Goal: Task Accomplishment & Management: Use online tool/utility

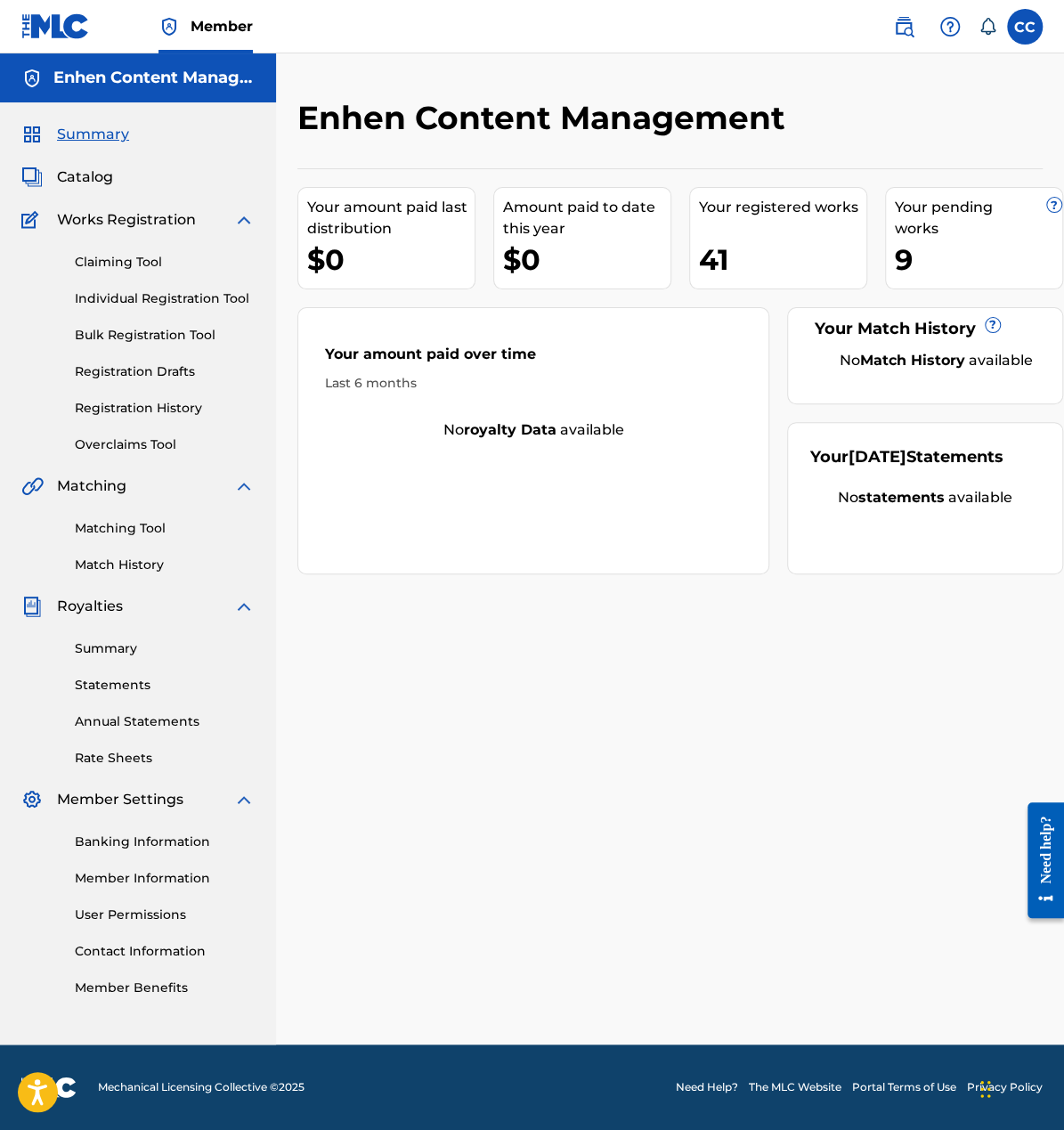
click at [96, 170] on span "Catalog" at bounding box center [85, 177] width 56 height 21
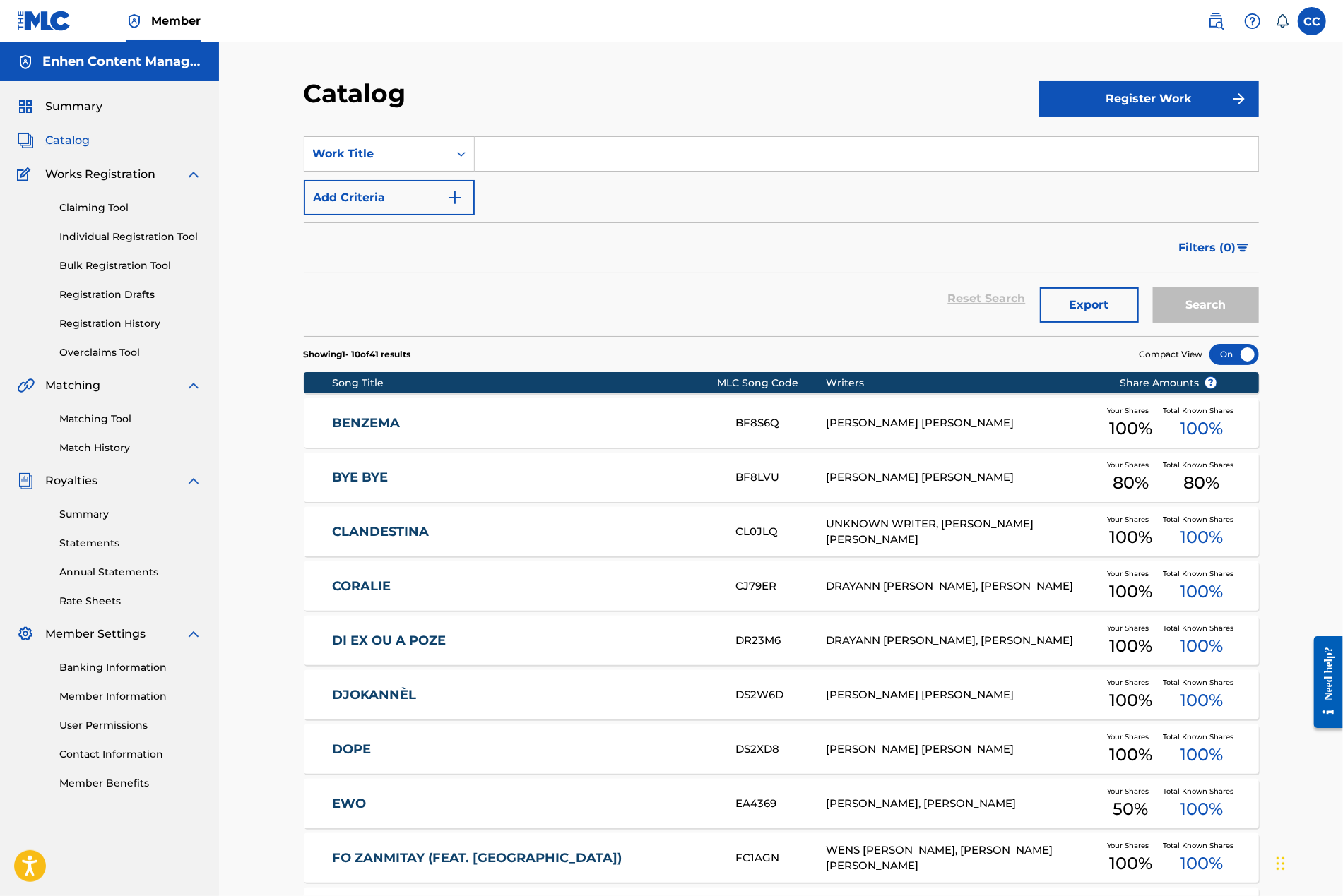
click at [114, 212] on link "Claiming Tool" at bounding box center [130, 208] width 143 height 15
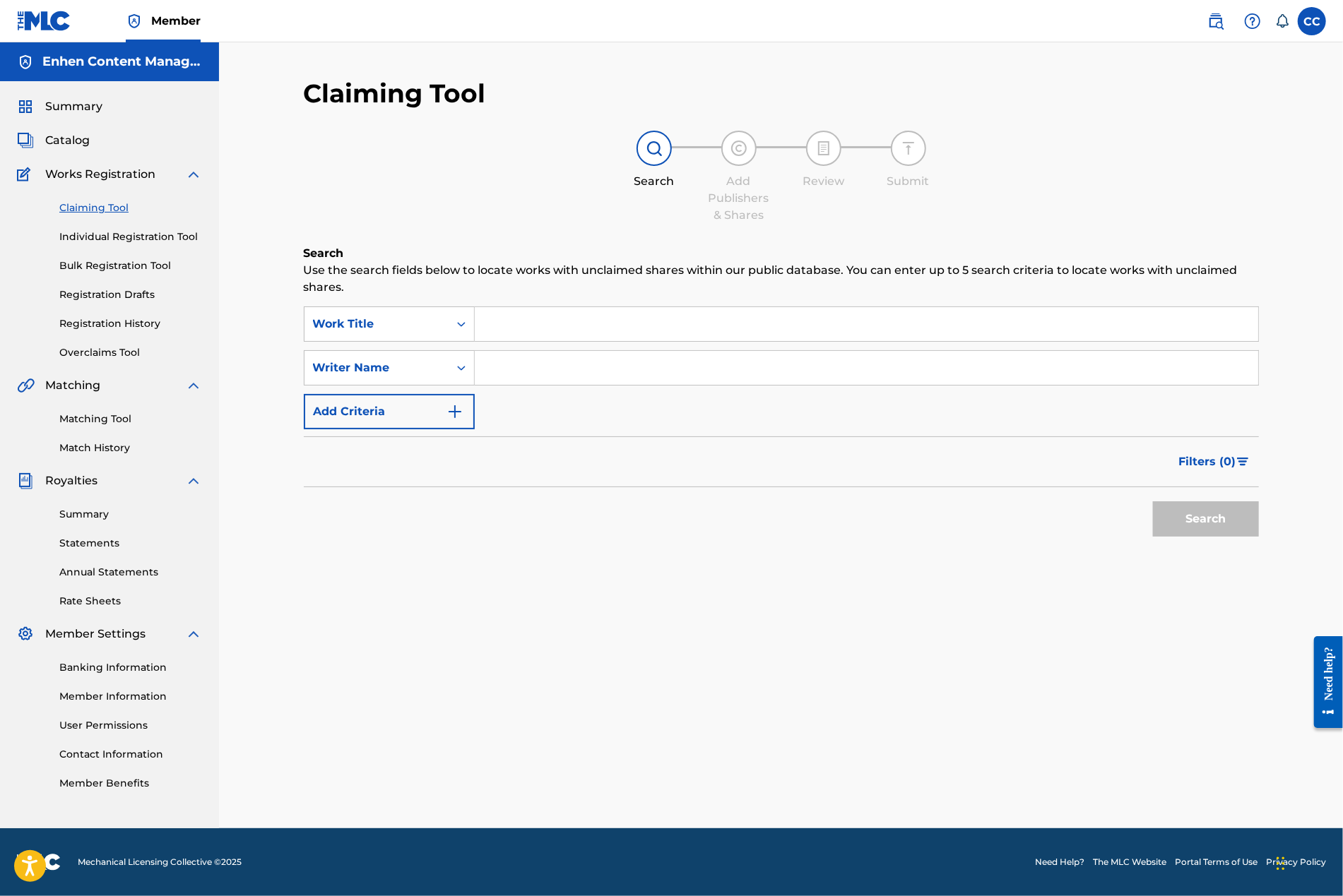
click at [512, 336] on input "Search Form" at bounding box center [866, 324] width 783 height 34
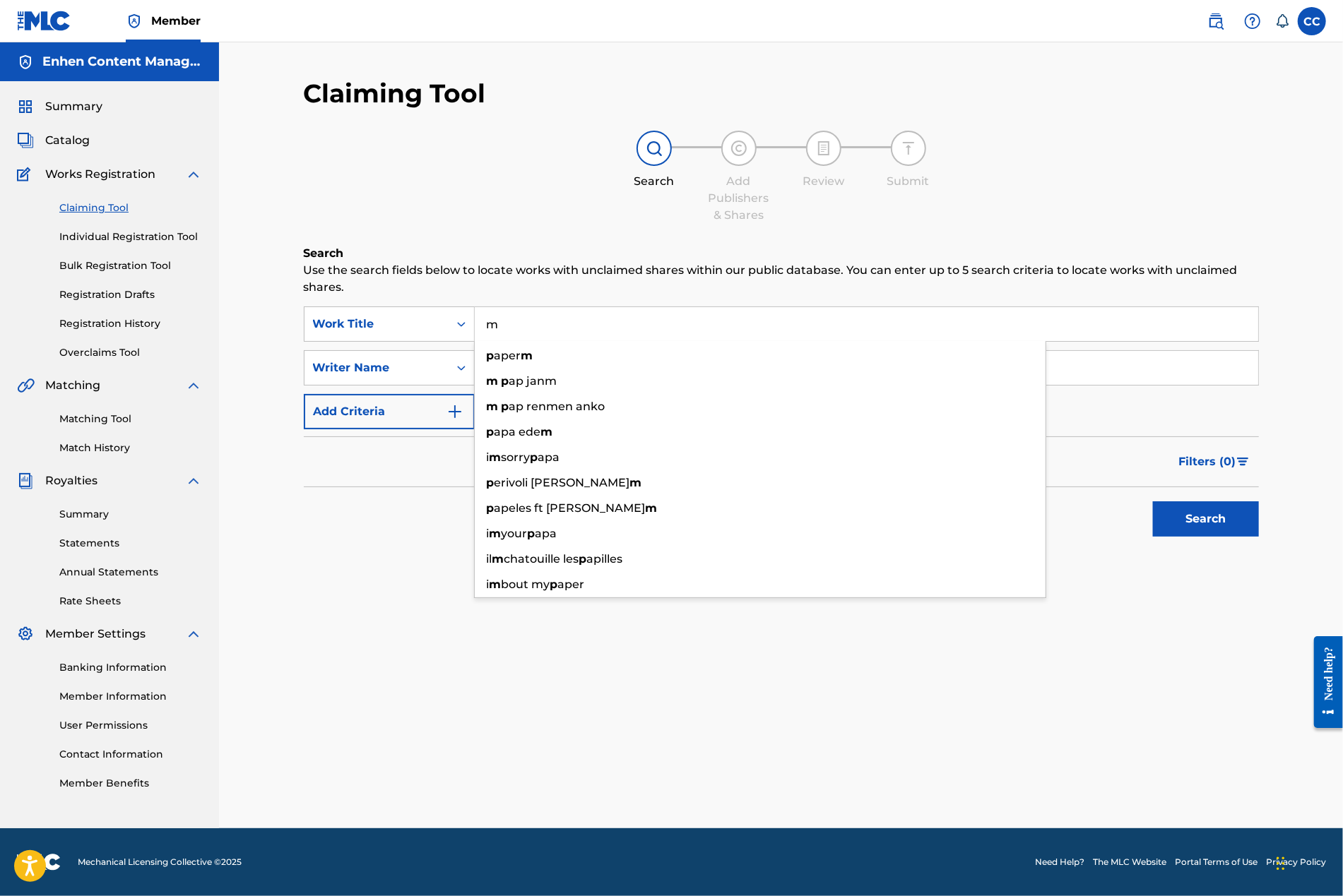
type input "m"
type input "p"
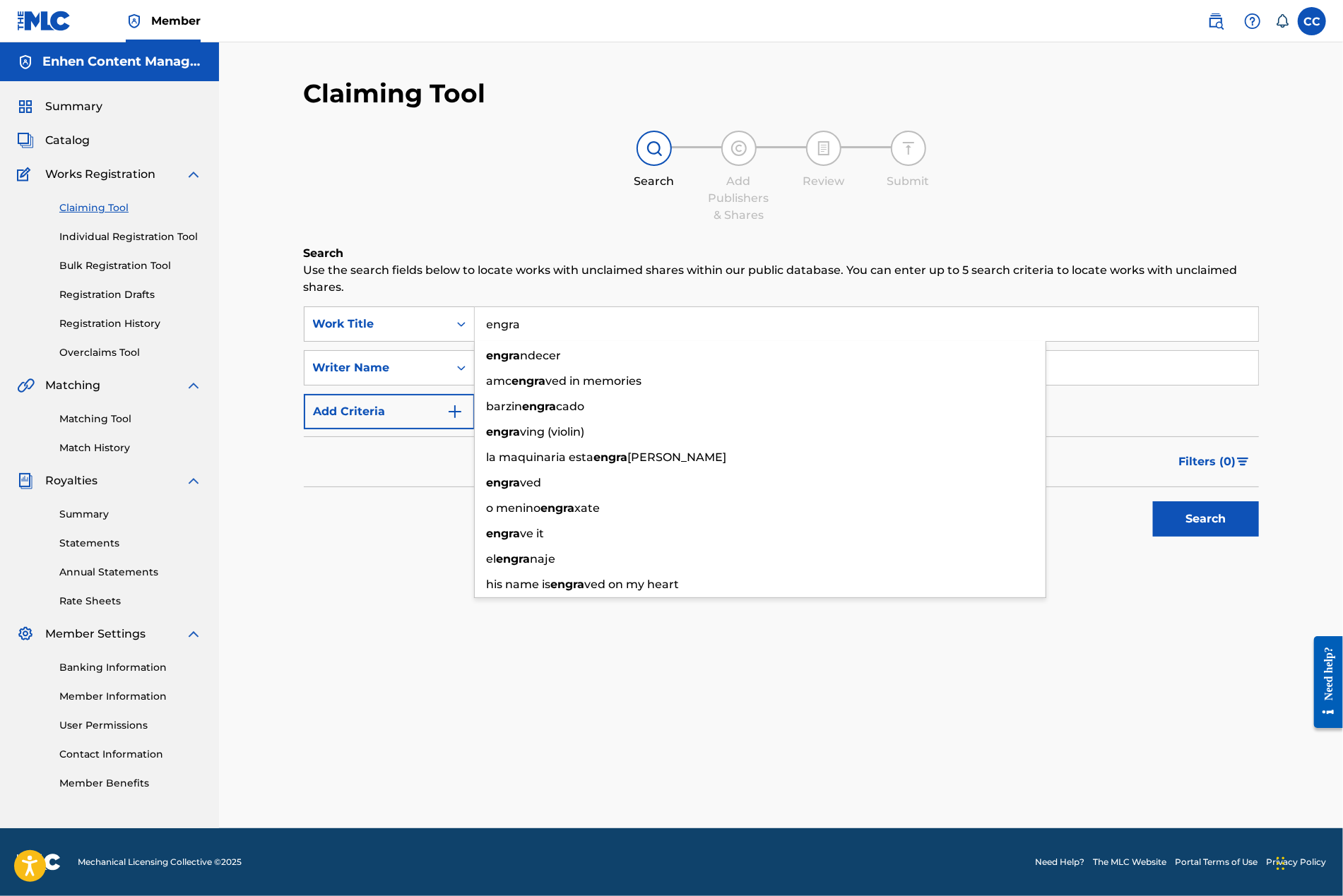
type input "engra"
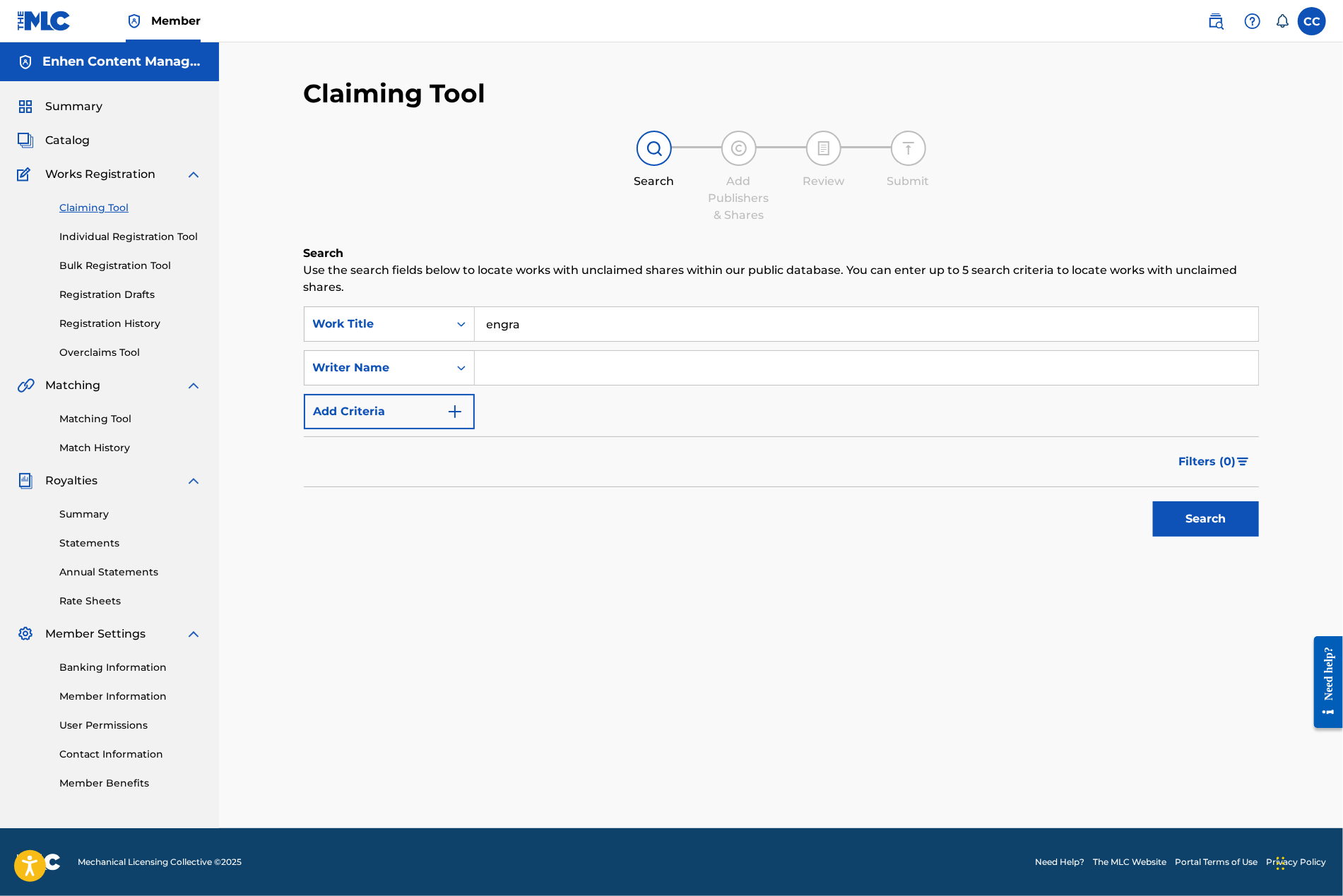
click at [133, 234] on link "Individual Registration Tool" at bounding box center [130, 237] width 143 height 15
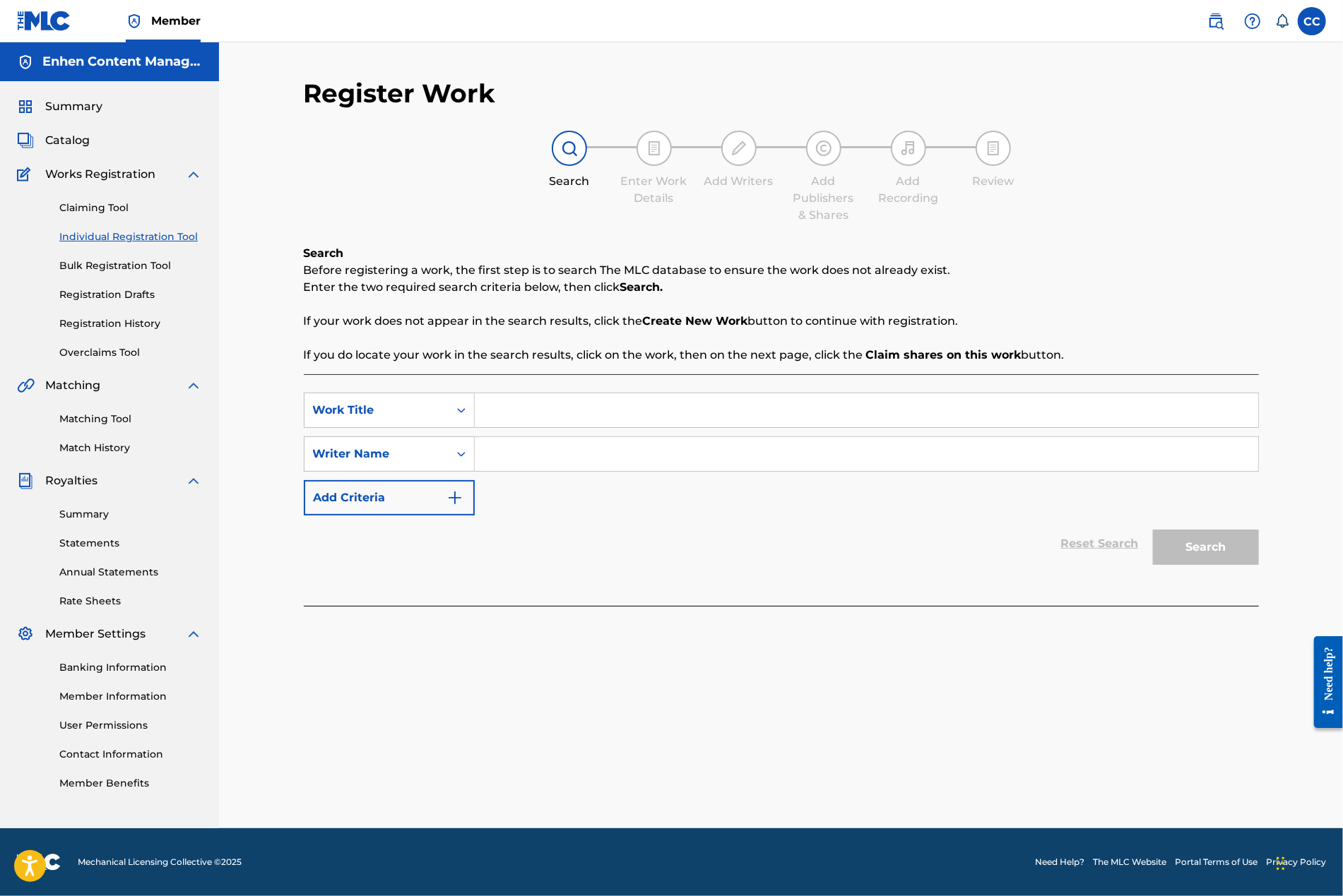
click at [538, 414] on input "Search Form" at bounding box center [866, 410] width 783 height 34
click at [533, 447] on input "Search Form" at bounding box center [866, 454] width 783 height 34
type input "F"
type input "DESSALINNES"
click at [550, 404] on input "Search Form" at bounding box center [866, 410] width 783 height 34
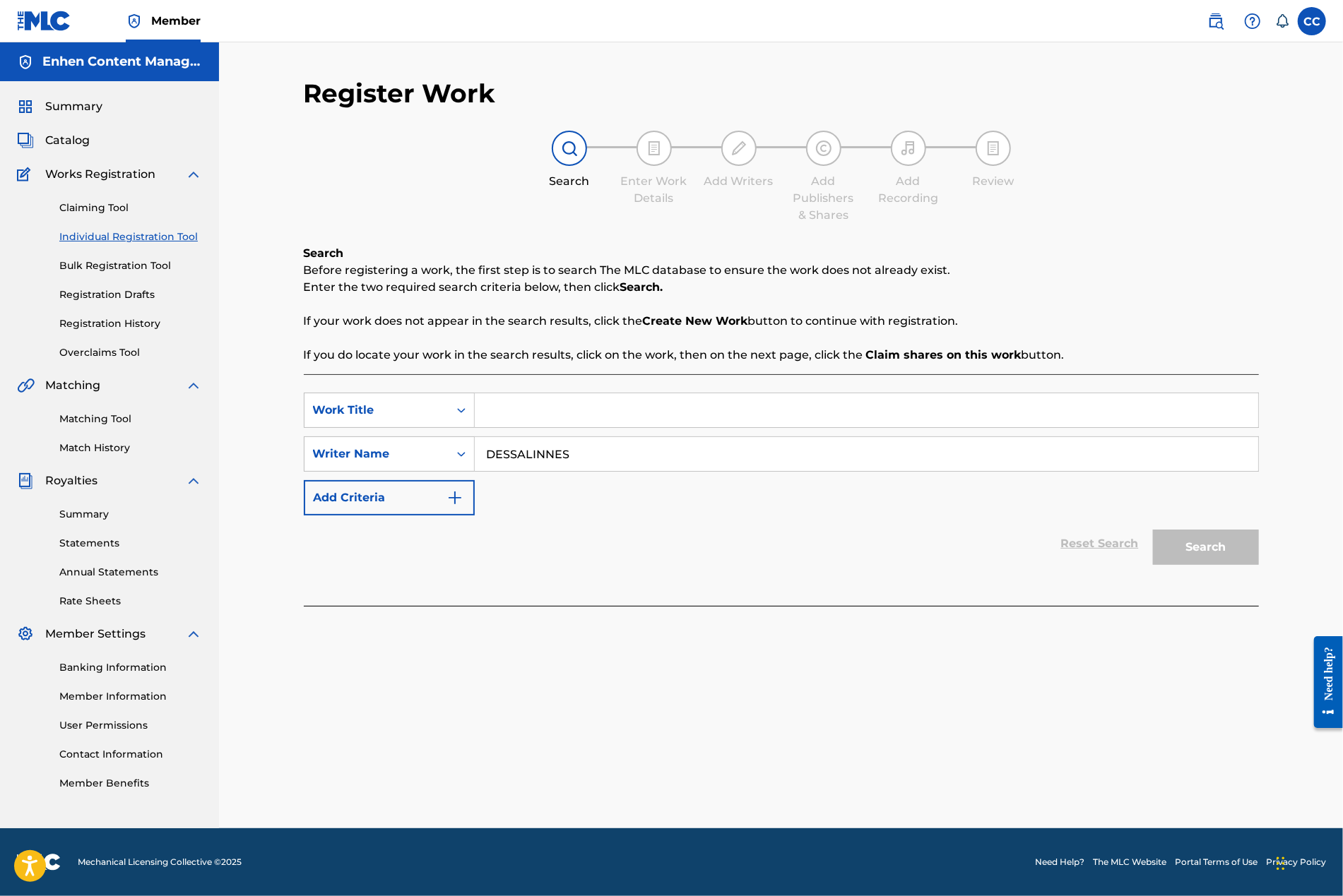
type input "O"
click at [84, 136] on span "Catalog" at bounding box center [67, 140] width 44 height 17
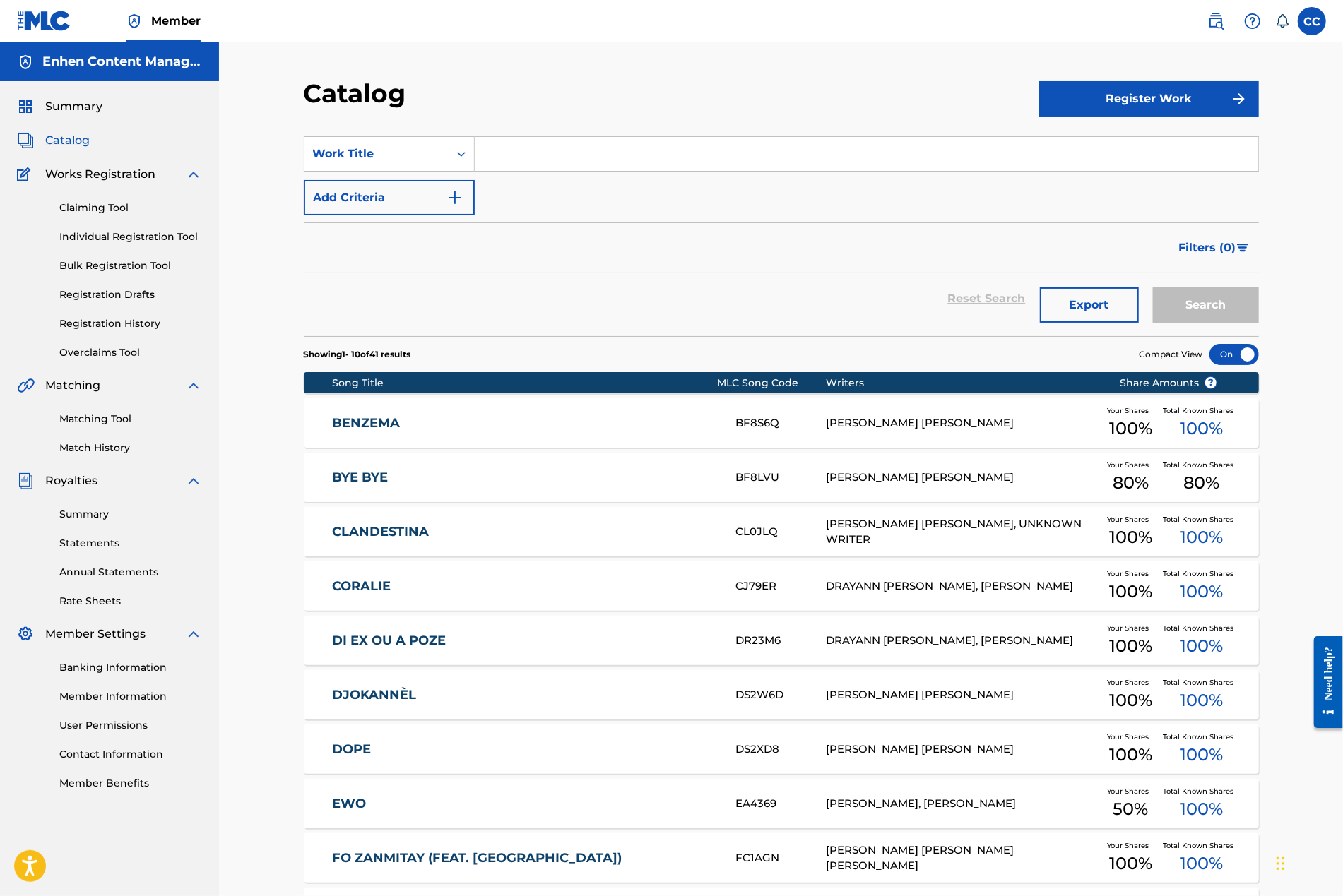
click at [110, 208] on link "Claiming Tool" at bounding box center [130, 208] width 143 height 15
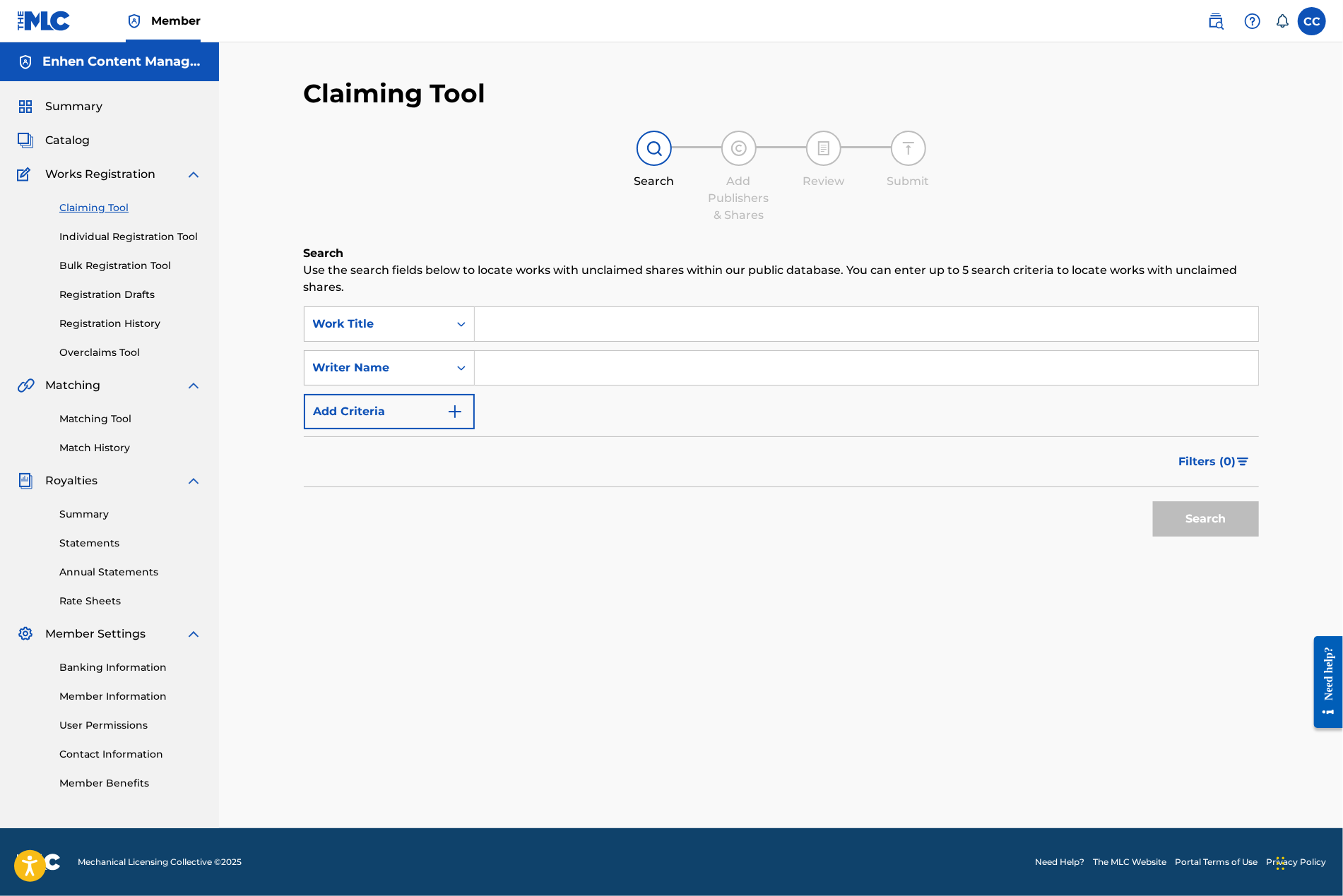
click at [594, 361] on input "Search Form" at bounding box center [866, 368] width 783 height 34
click at [844, 517] on button "Search" at bounding box center [1205, 519] width 106 height 36
click at [844, 358] on input "DESSALINNES" at bounding box center [866, 368] width 783 height 34
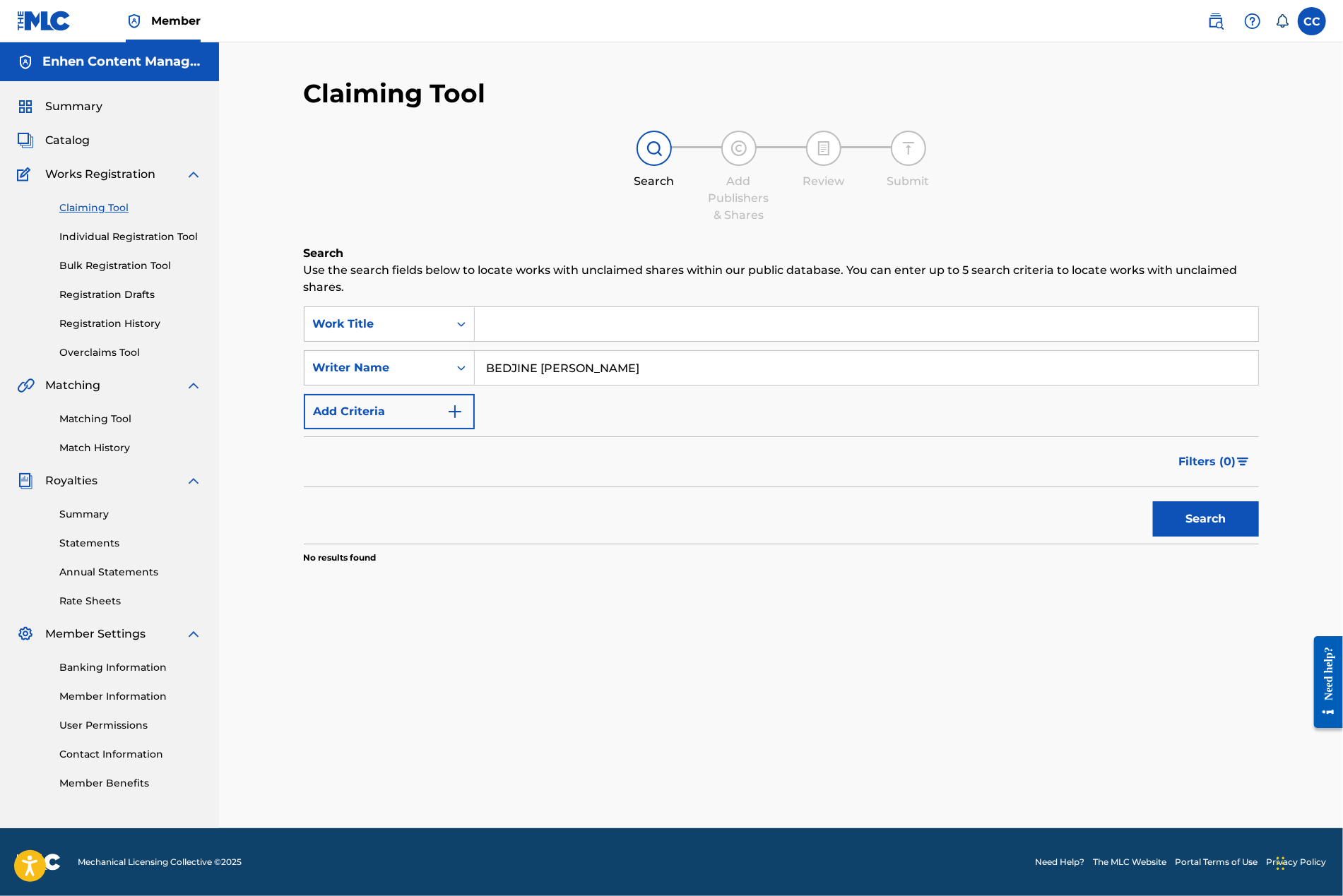
type input "BEDJINE [PERSON_NAME]"
click at [844, 501] on button "Search" at bounding box center [1205, 519] width 106 height 36
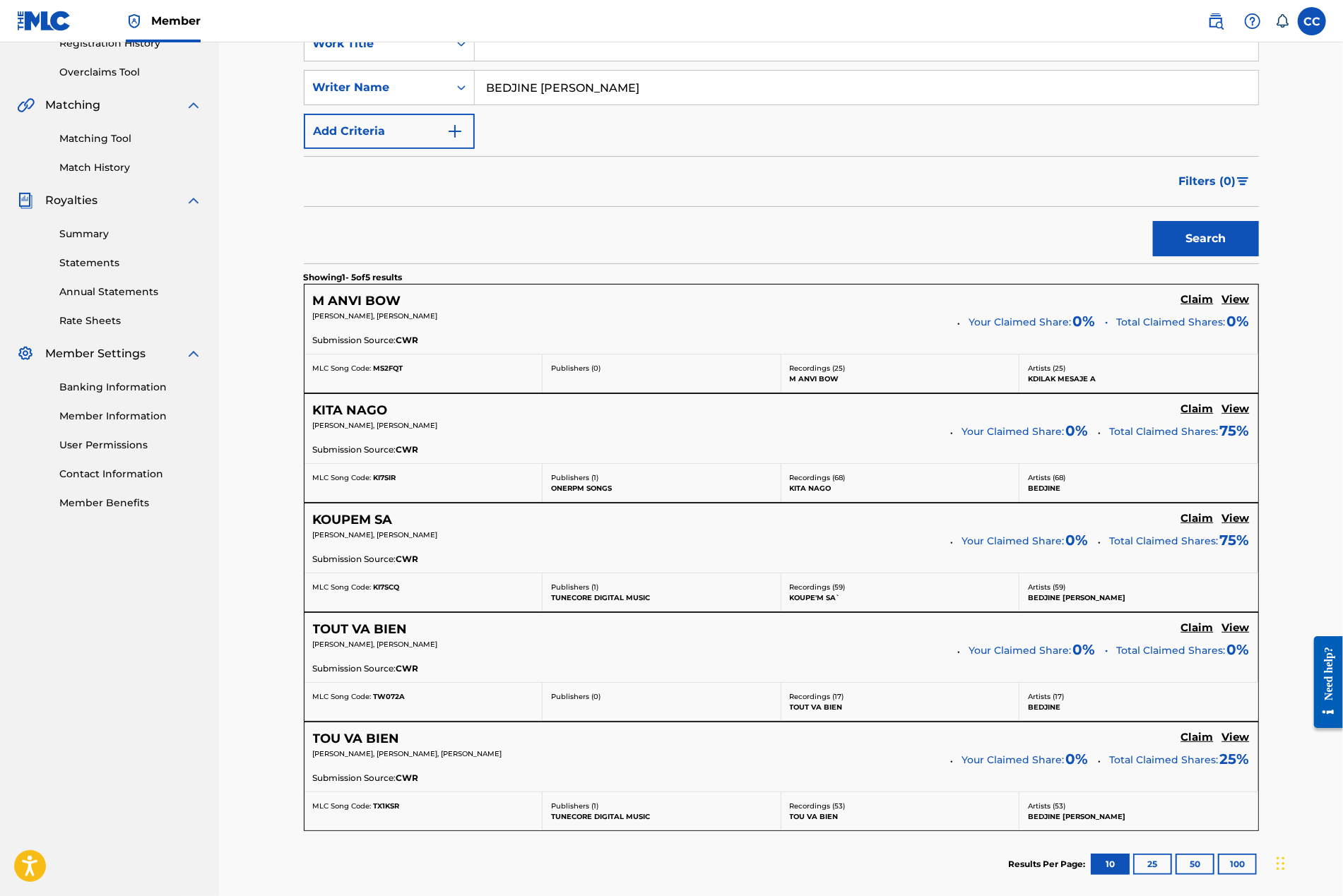
scroll to position [282, 0]
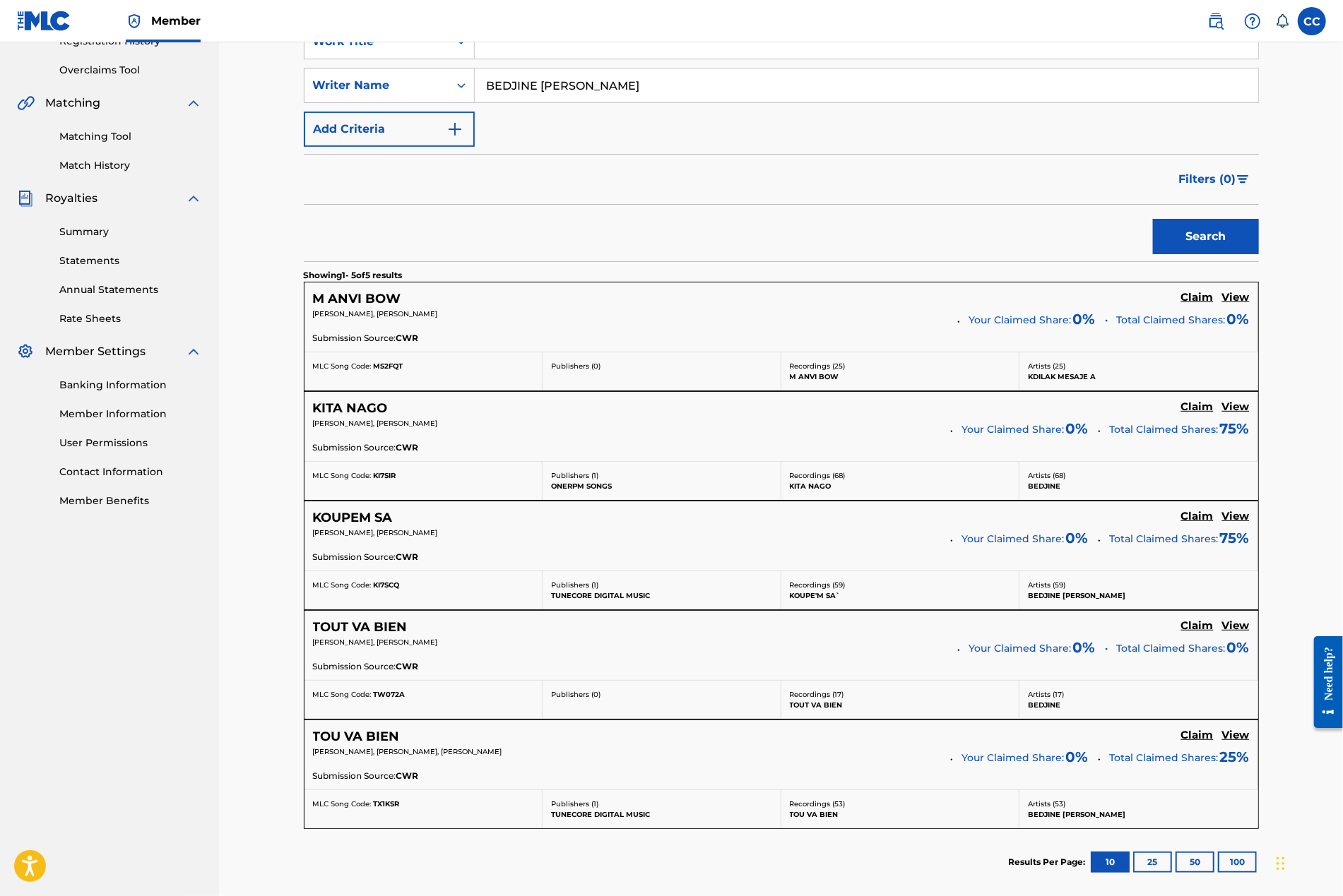
click at [844, 300] on h5 "View" at bounding box center [1236, 298] width 27 height 13
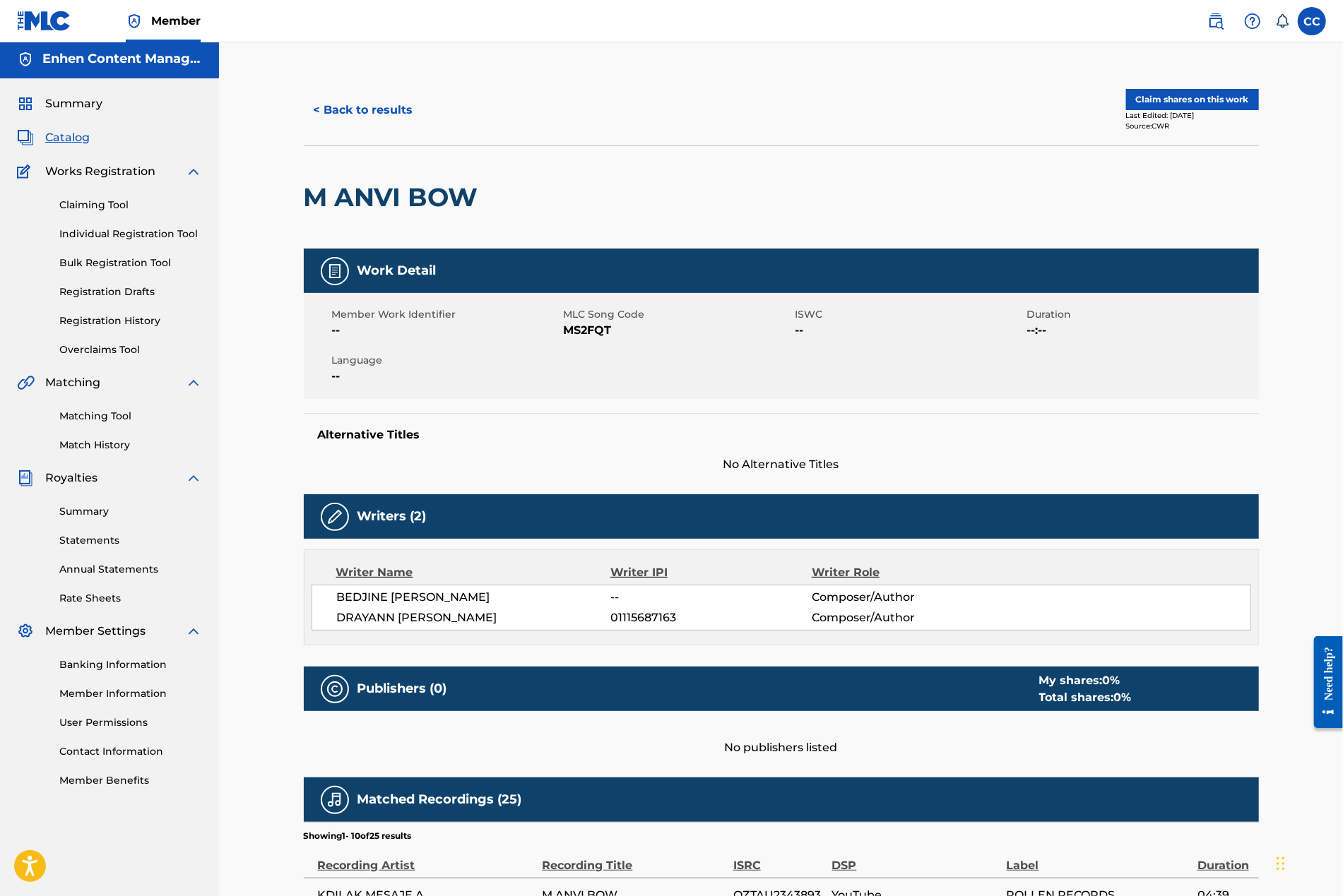
scroll to position [2, 0]
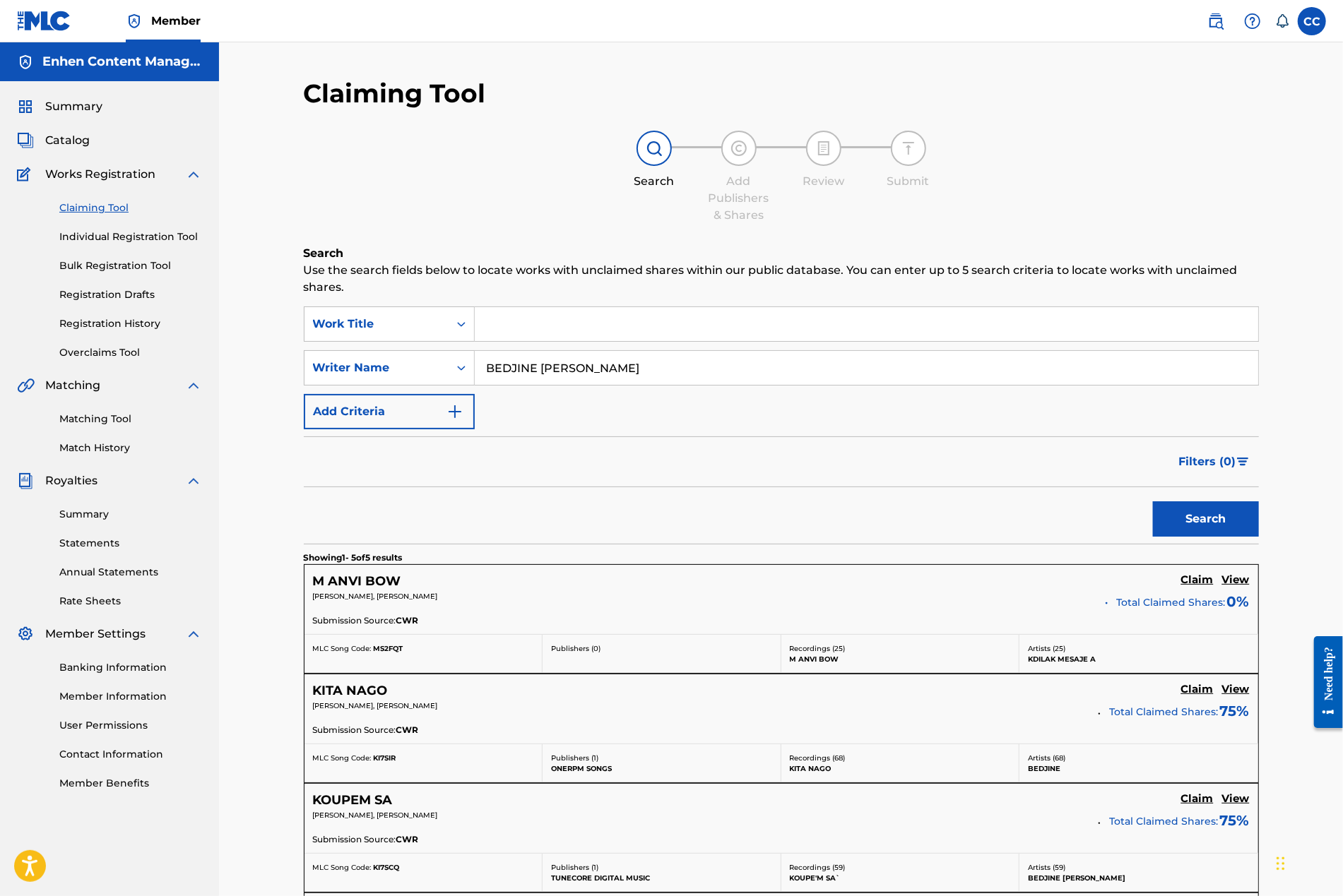
click at [611, 373] on input "BEDJINE [PERSON_NAME]" at bounding box center [866, 368] width 783 height 34
click at [599, 372] on input "BEDJINE [PERSON_NAME]" at bounding box center [866, 368] width 783 height 34
click at [606, 358] on input "BEDJINE [PERSON_NAME]" at bounding box center [866, 368] width 783 height 34
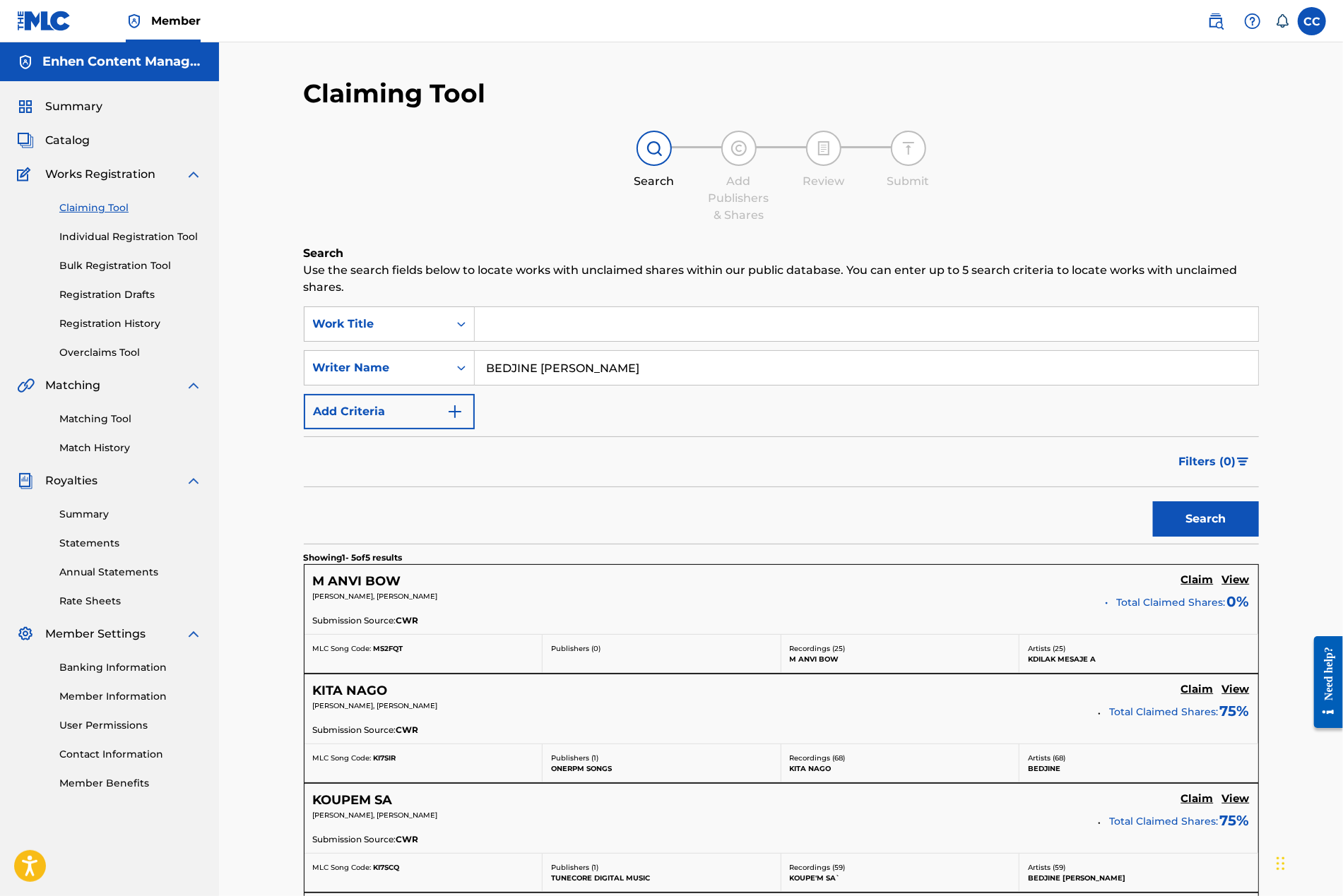
click at [606, 358] on input "BEDJINE [PERSON_NAME]" at bounding box center [866, 368] width 783 height 34
click at [844, 501] on button "Search" at bounding box center [1205, 519] width 106 height 36
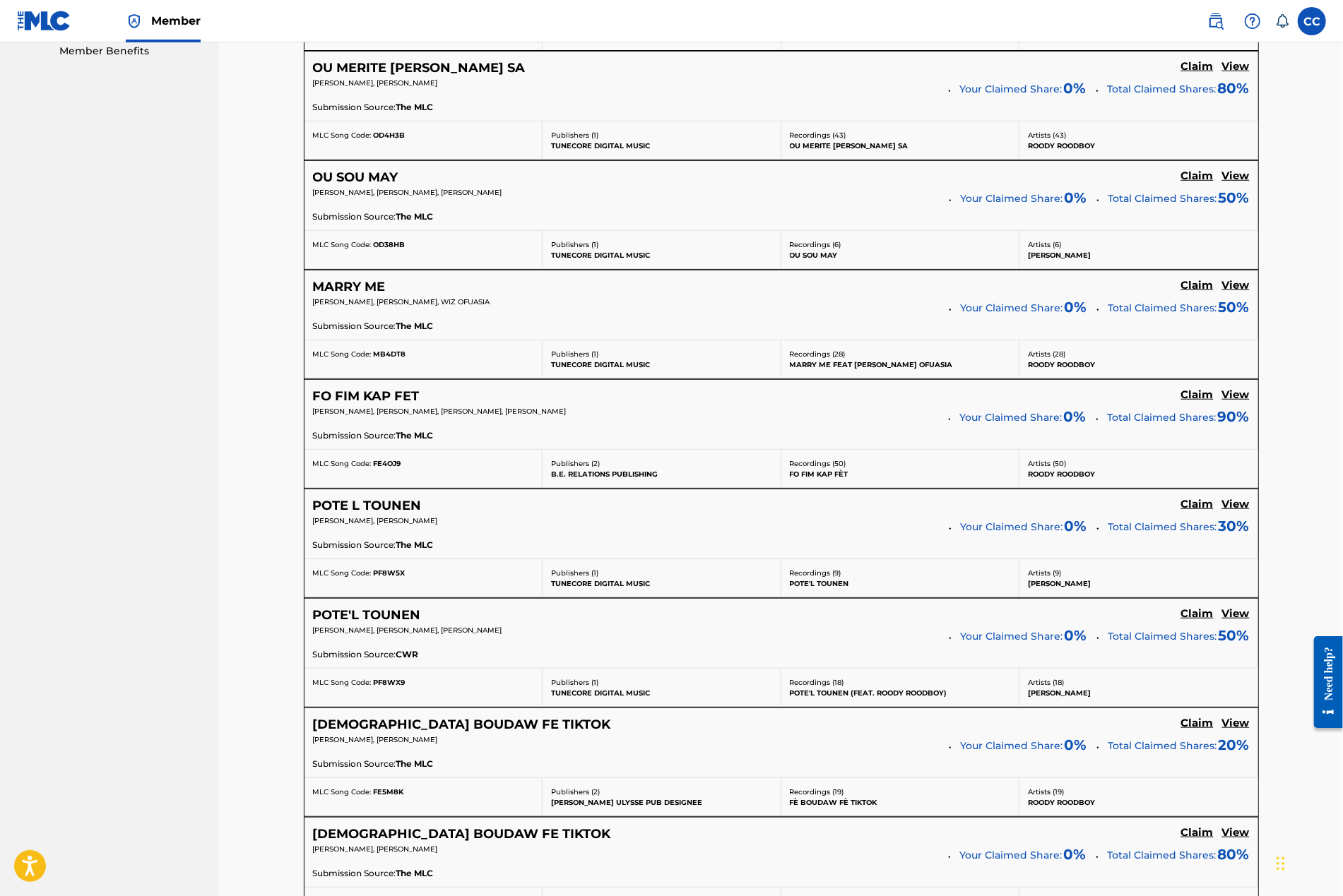
scroll to position [966, 0]
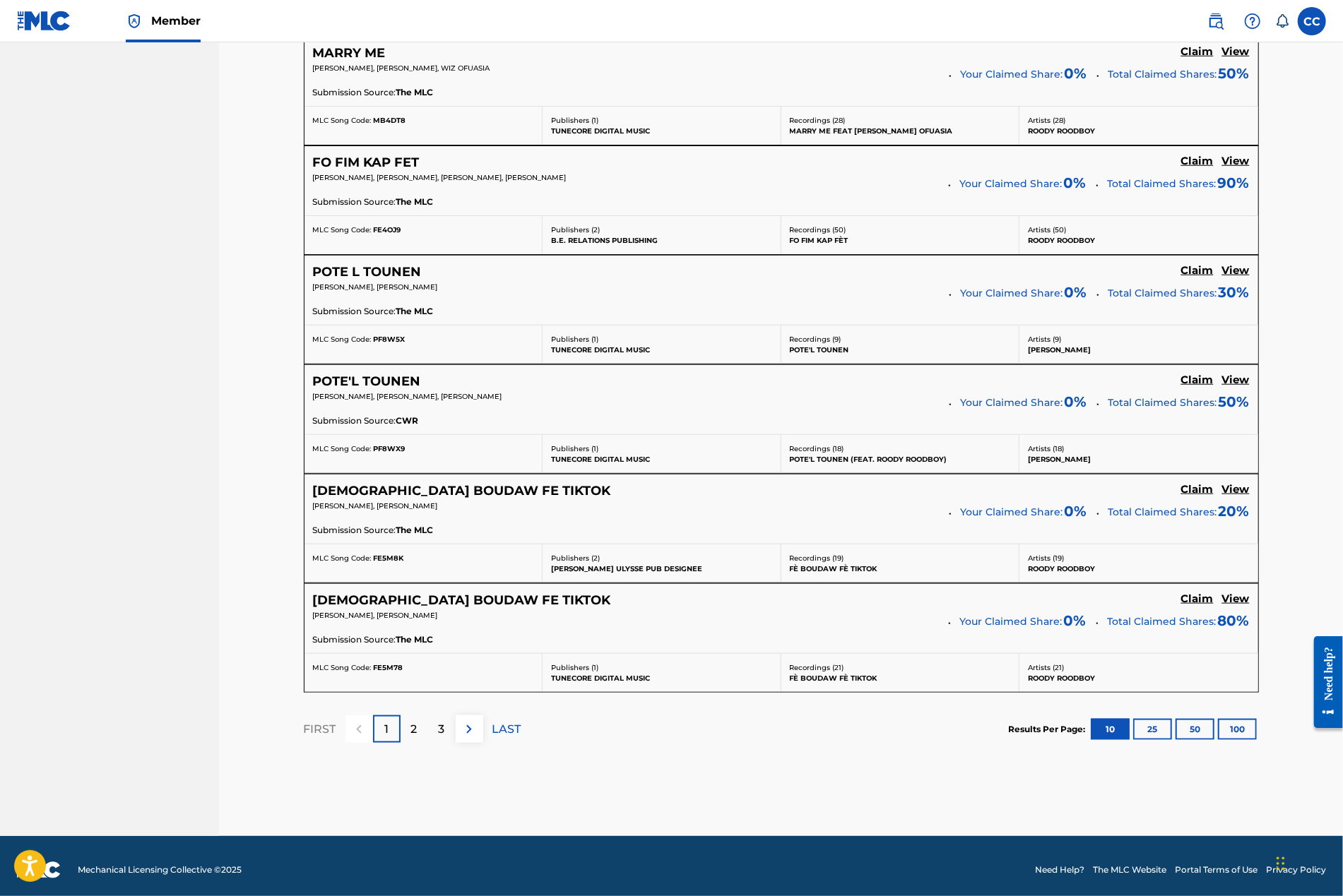
click at [844, 721] on button "100" at bounding box center [1237, 729] width 39 height 21
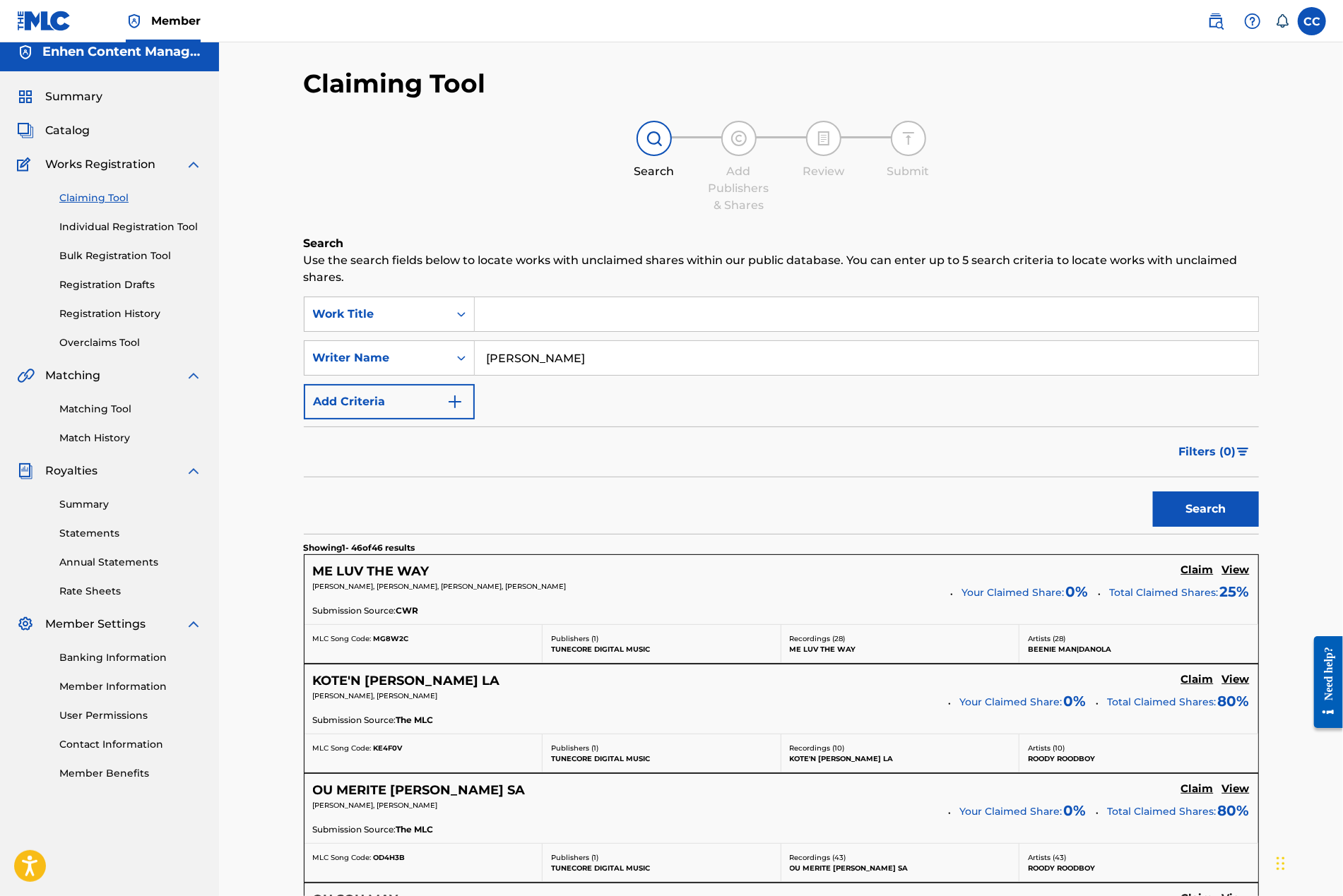
scroll to position [0, 0]
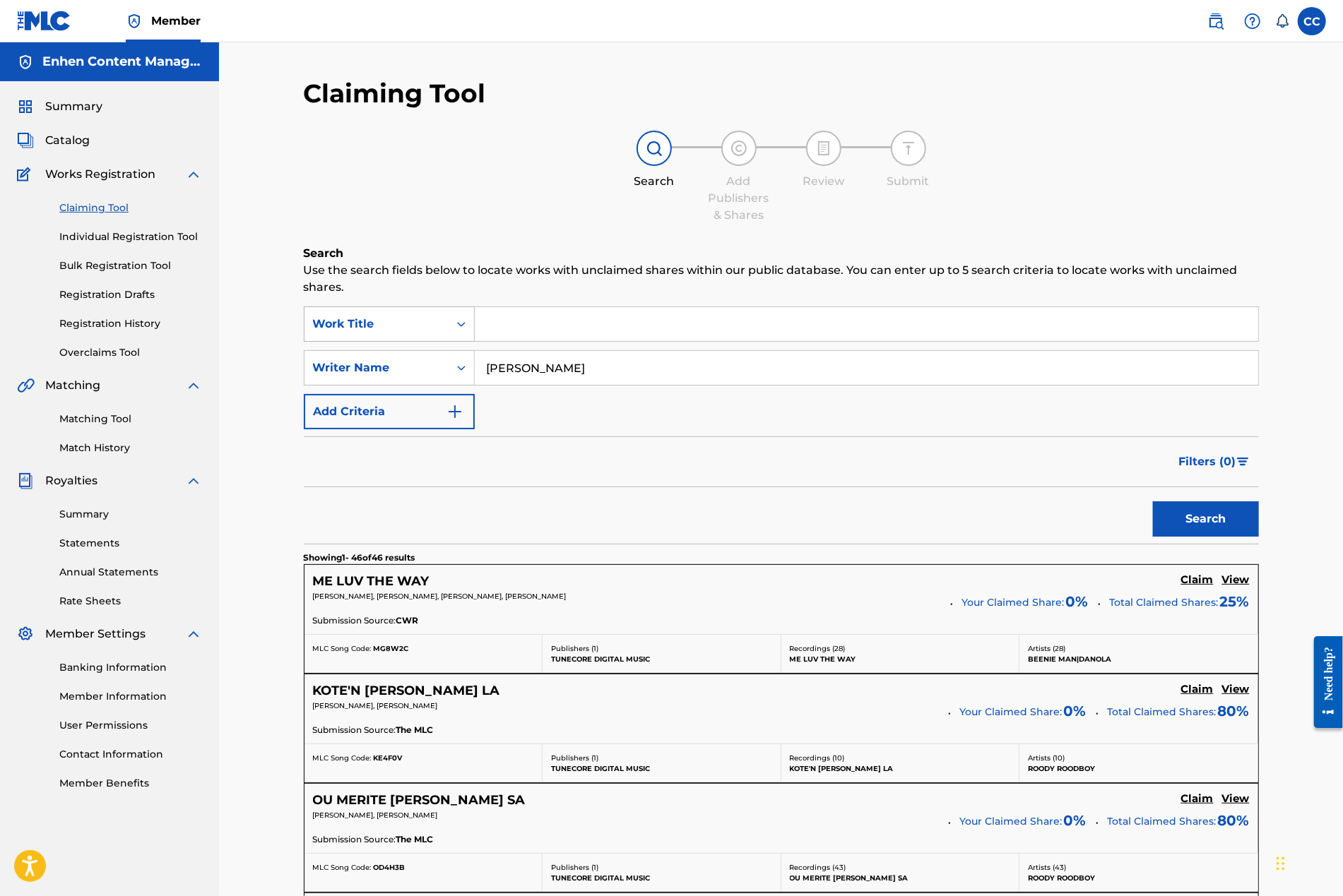
click at [426, 322] on div "Work Title" at bounding box center [376, 324] width 127 height 17
click at [774, 475] on div "Filters ( 0 )" at bounding box center [781, 461] width 955 height 51
click at [584, 368] on input "[PERSON_NAME]" at bounding box center [866, 368] width 783 height 34
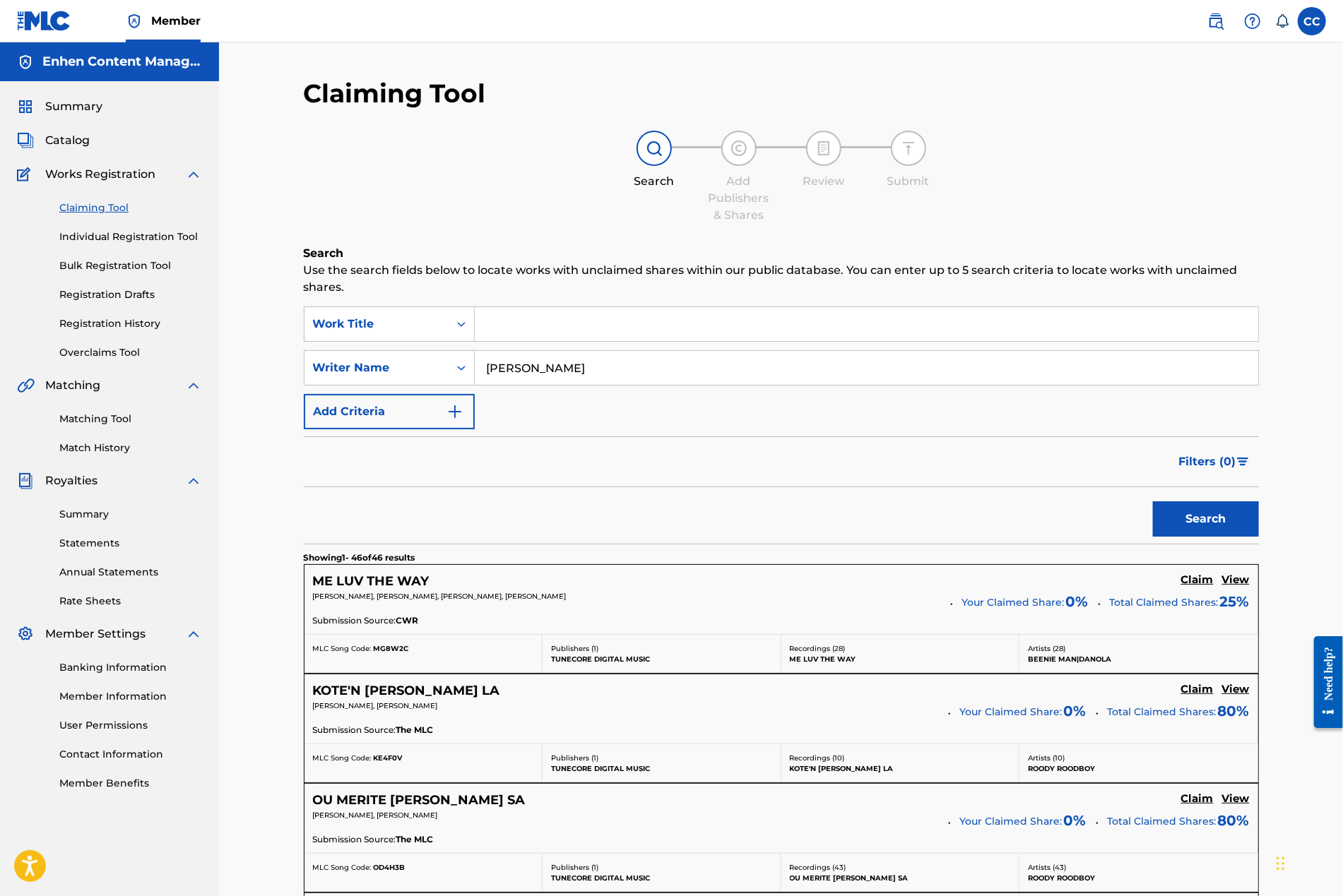
click at [584, 368] on input "[PERSON_NAME]" at bounding box center [866, 368] width 783 height 34
click at [844, 522] on button "Search" at bounding box center [1205, 519] width 106 height 36
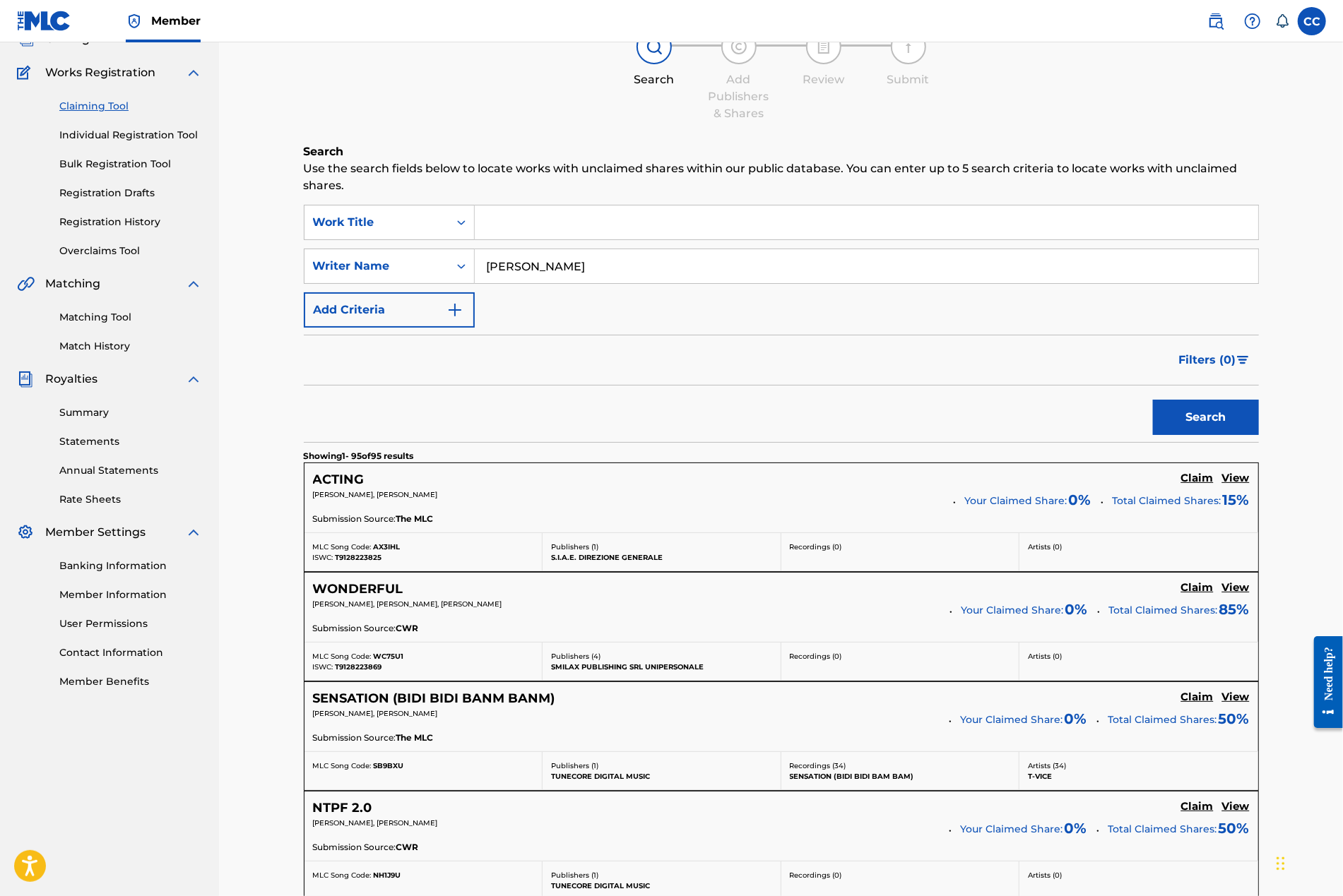
scroll to position [0, 0]
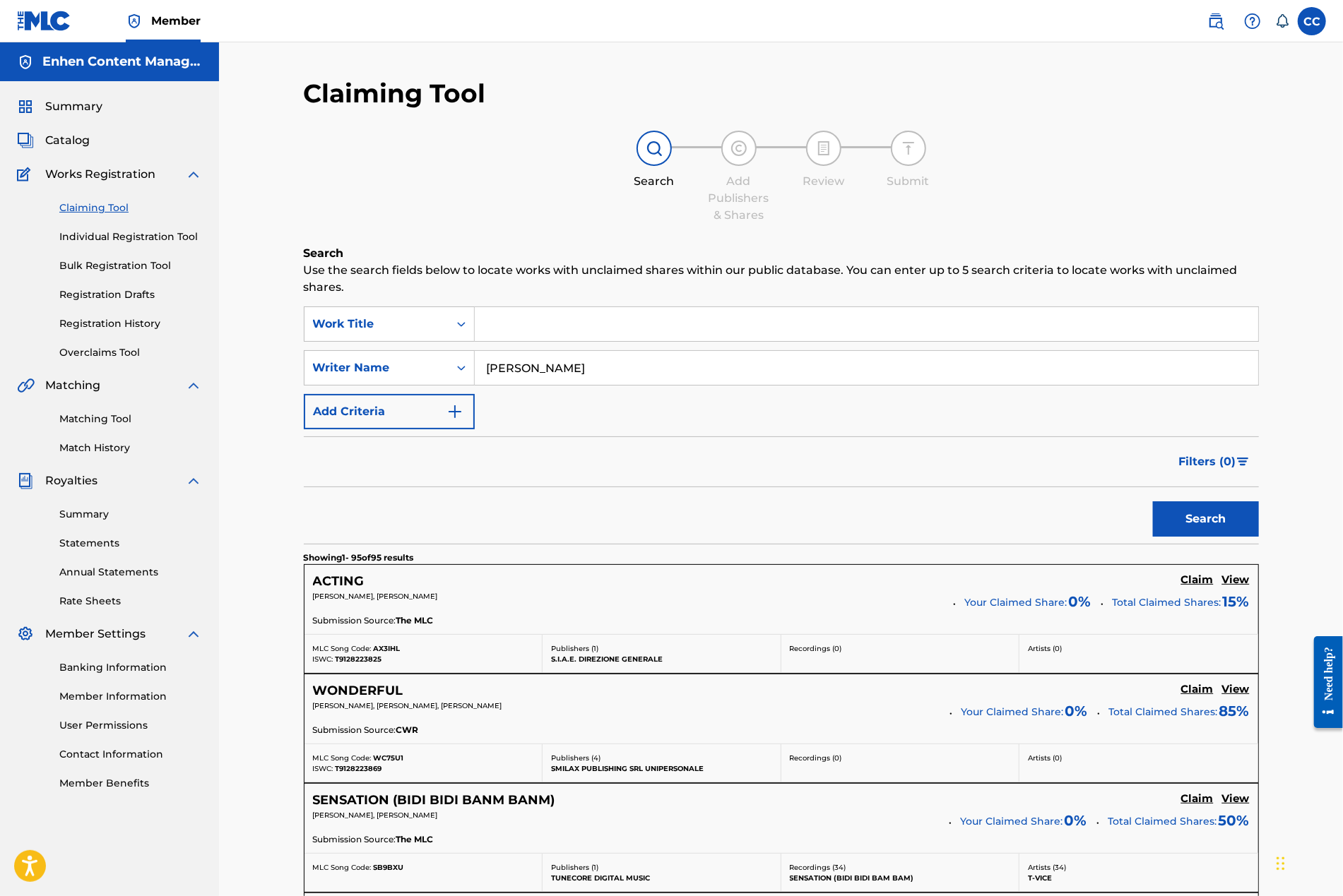
click at [627, 378] on input "[PERSON_NAME]" at bounding box center [866, 368] width 783 height 34
click at [549, 366] on input "[PERSON_NAME]" at bounding box center [866, 368] width 783 height 34
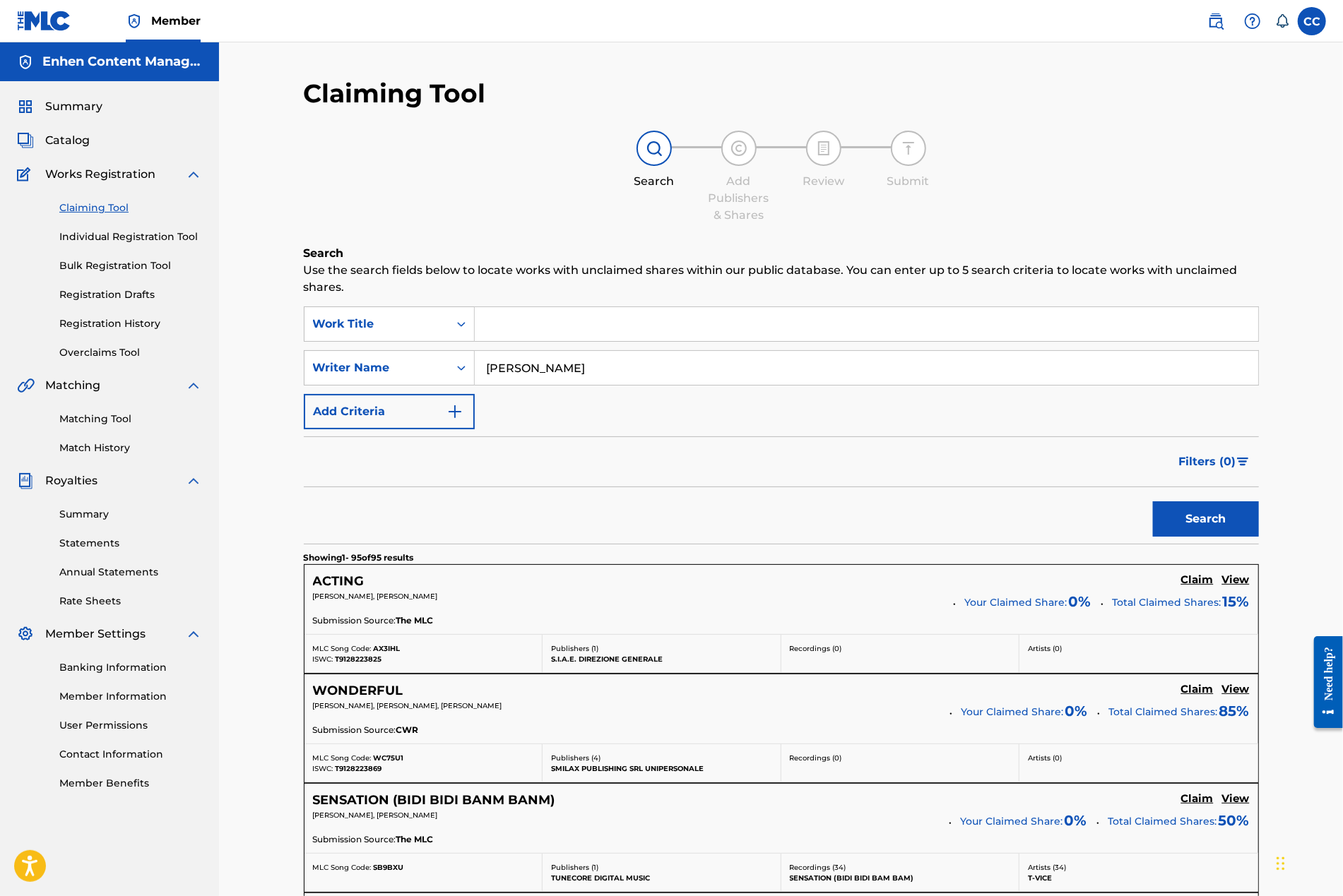
click at [549, 366] on input "[PERSON_NAME]" at bounding box center [866, 368] width 783 height 34
paste input "[PERSON_NAME]"
type input "[PERSON_NAME]"
click at [844, 501] on button "Search" at bounding box center [1205, 519] width 106 height 36
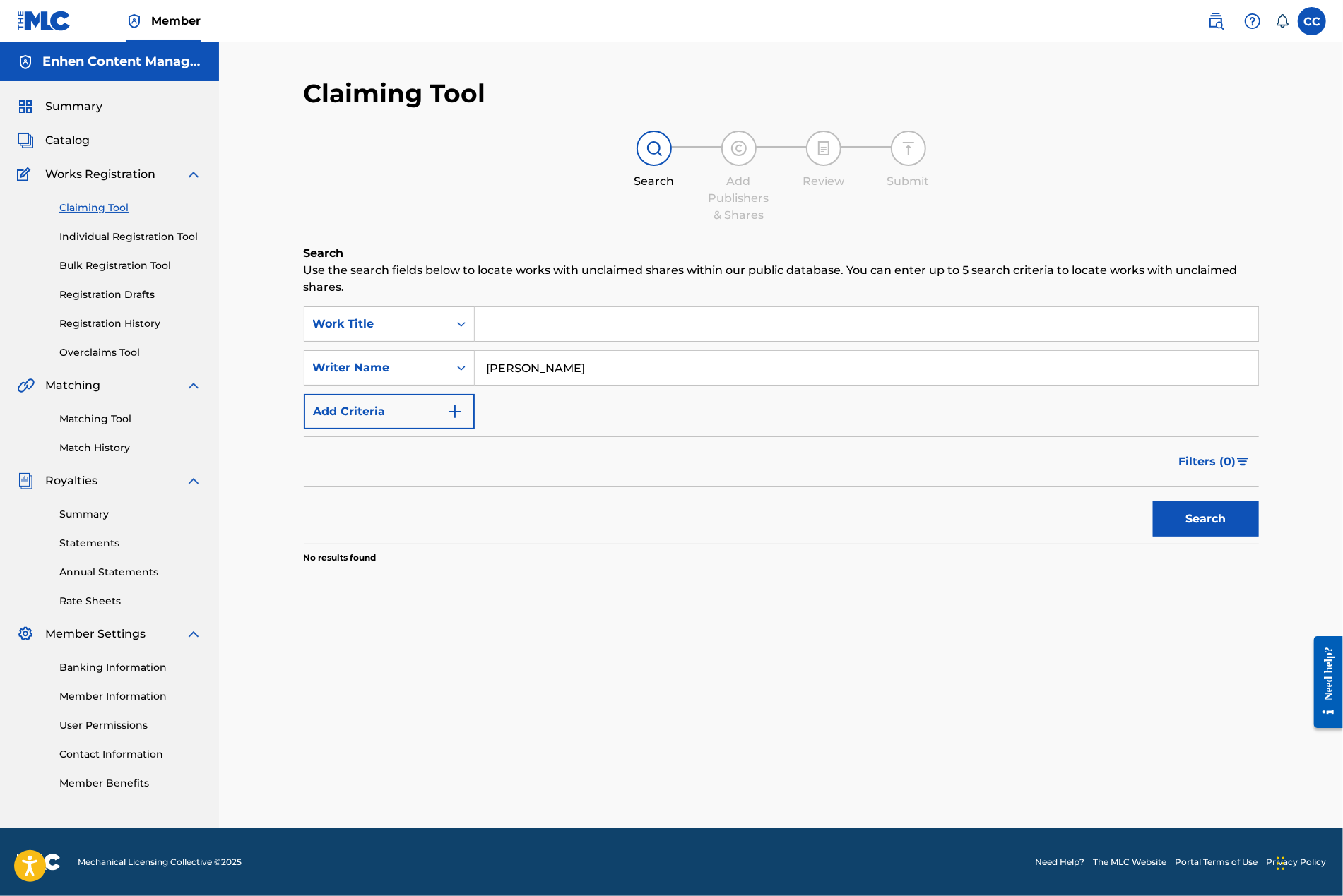
click at [664, 364] on input "[PERSON_NAME]" at bounding box center [866, 368] width 783 height 34
click at [133, 330] on link "Registration History" at bounding box center [130, 324] width 143 height 15
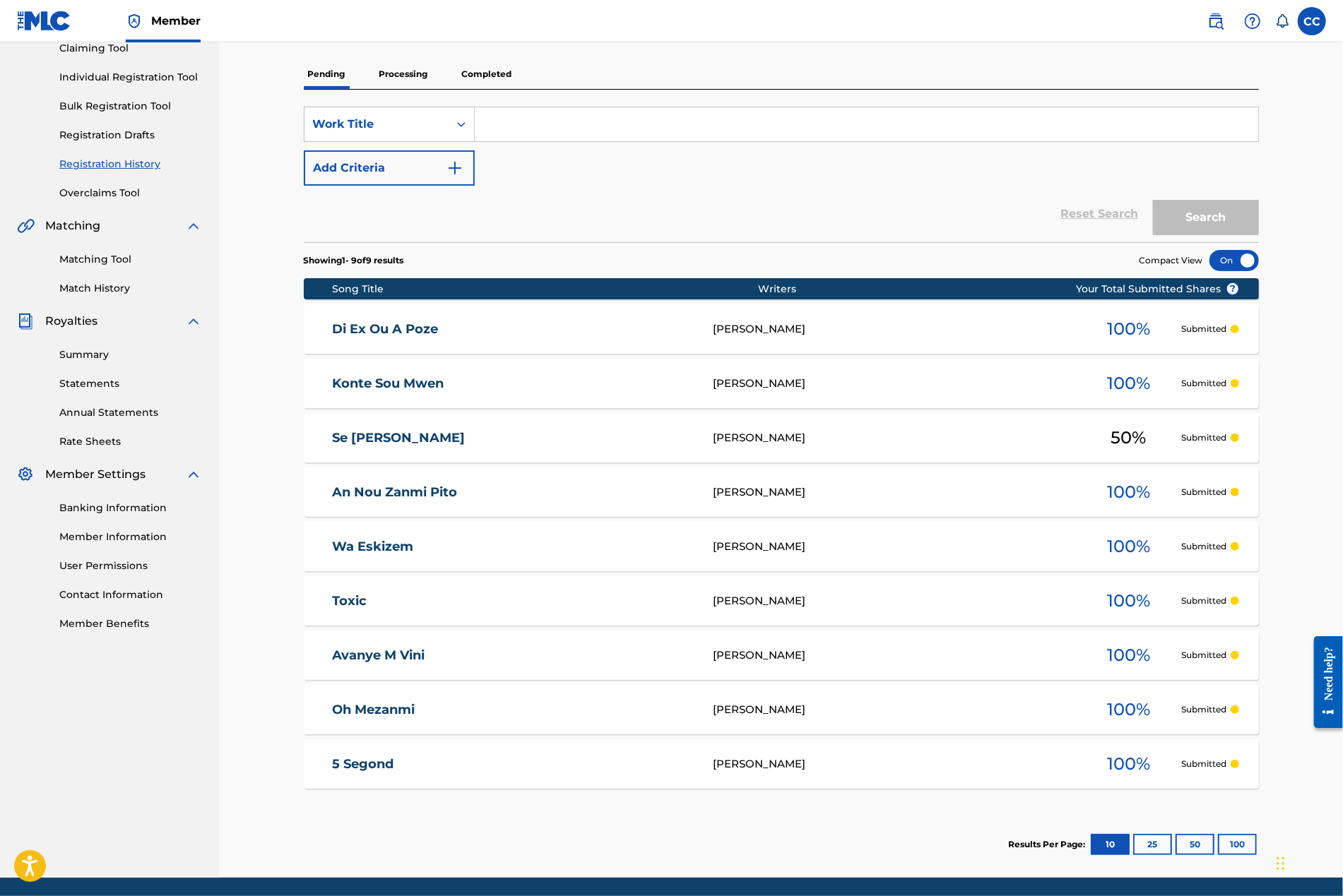
scroll to position [208, 0]
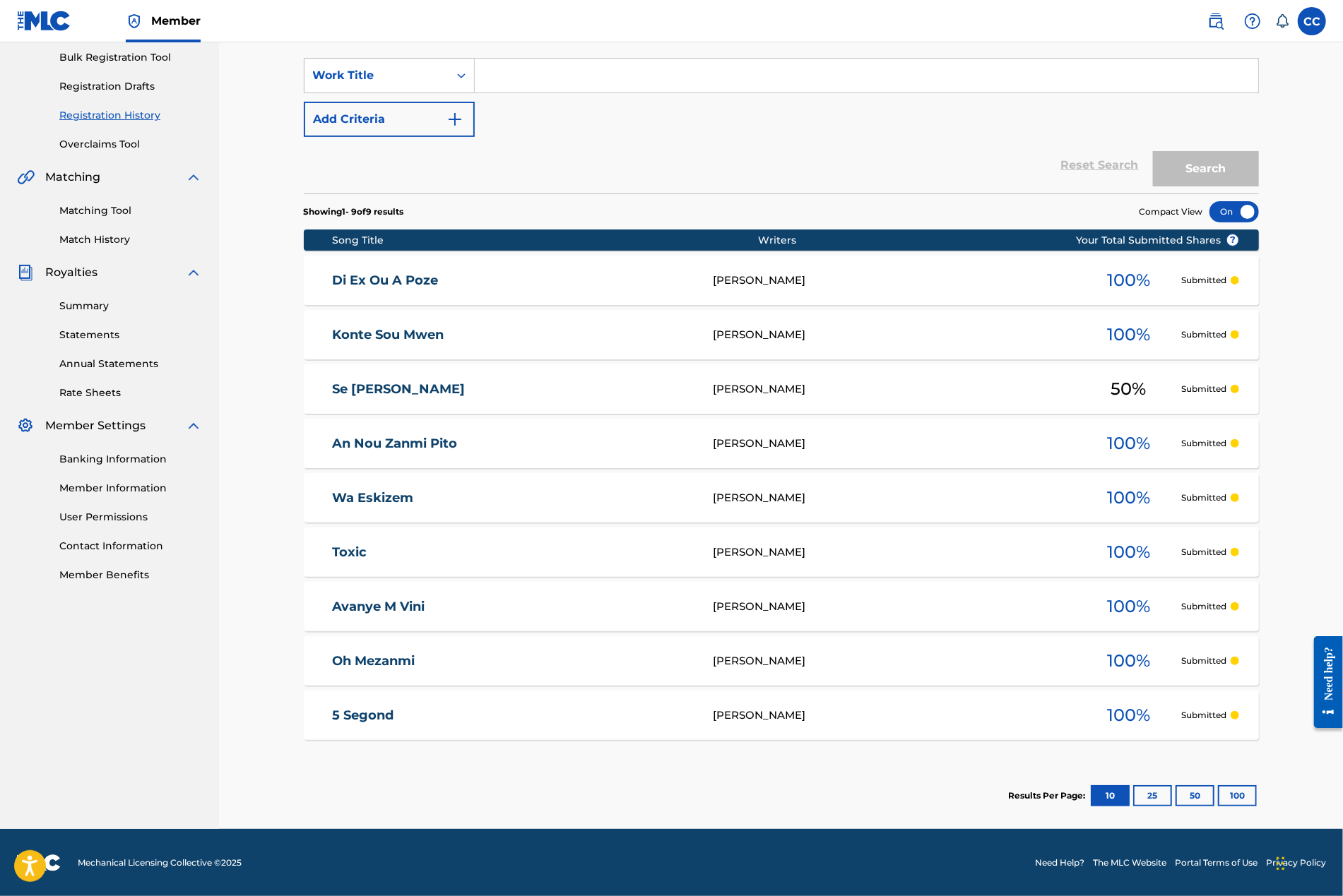
click at [844, 796] on button "100" at bounding box center [1237, 795] width 39 height 21
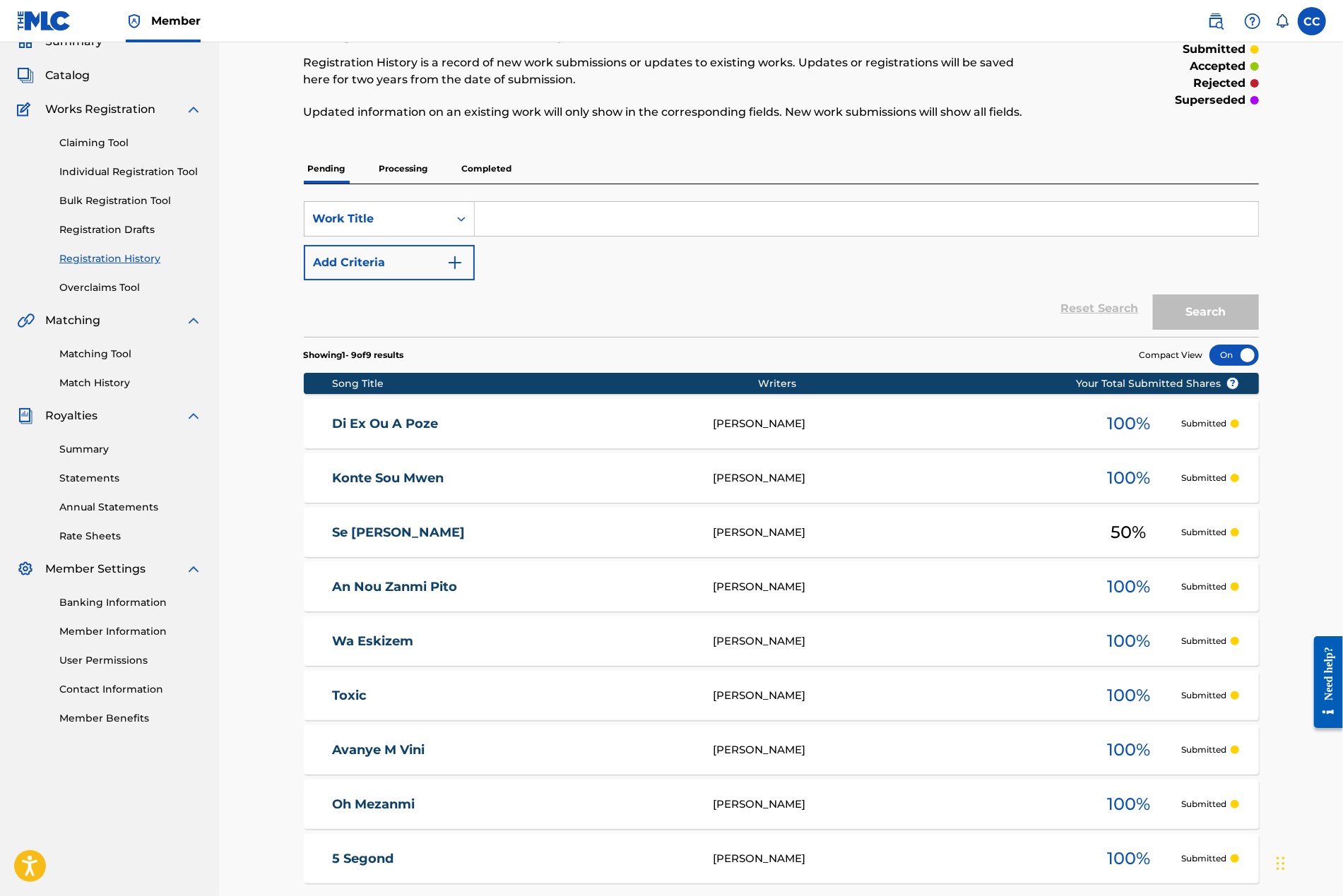
scroll to position [67, 0]
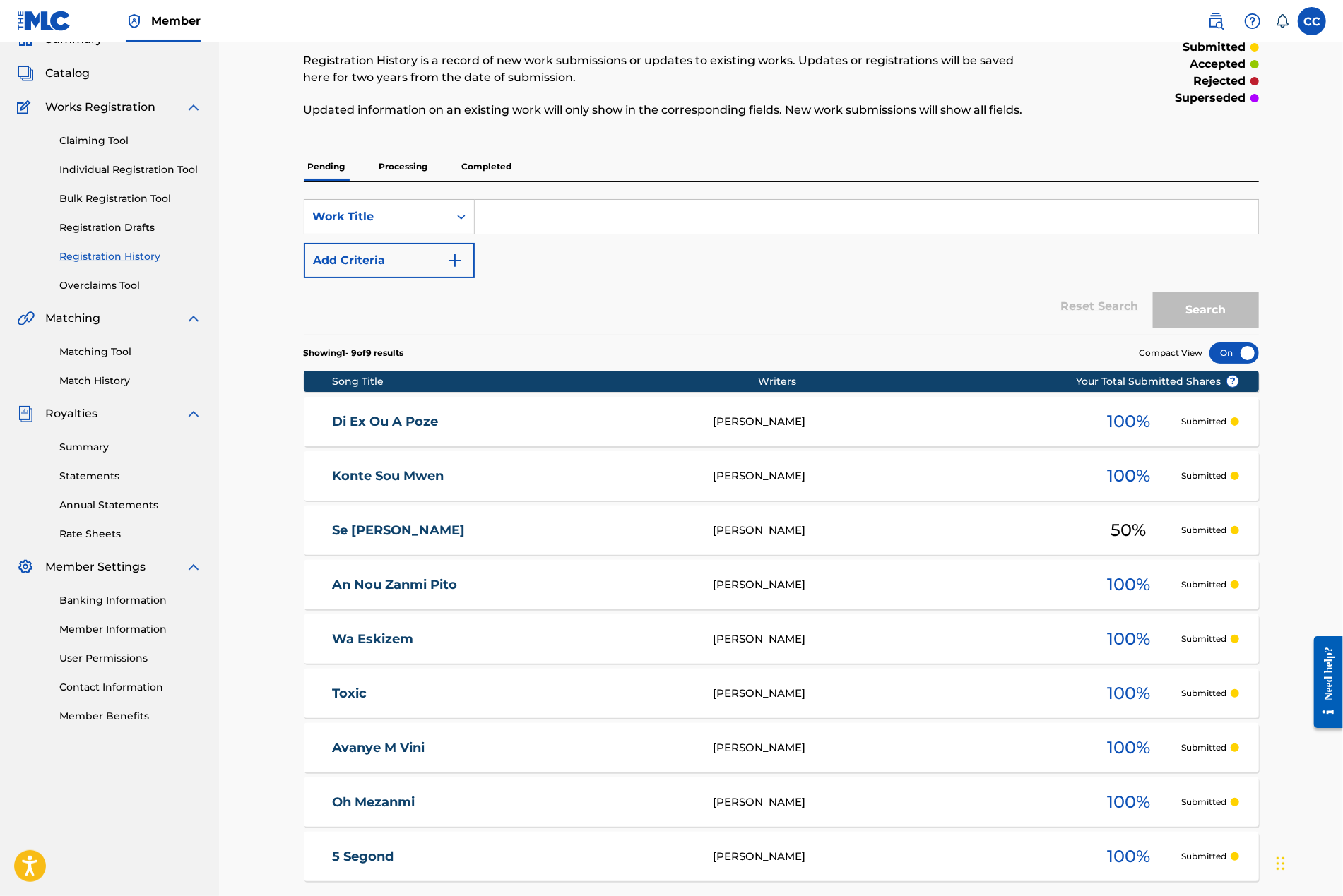
click at [90, 141] on link "Claiming Tool" at bounding box center [130, 141] width 143 height 15
click at [90, 82] on div "Catalog" at bounding box center [110, 73] width 185 height 17
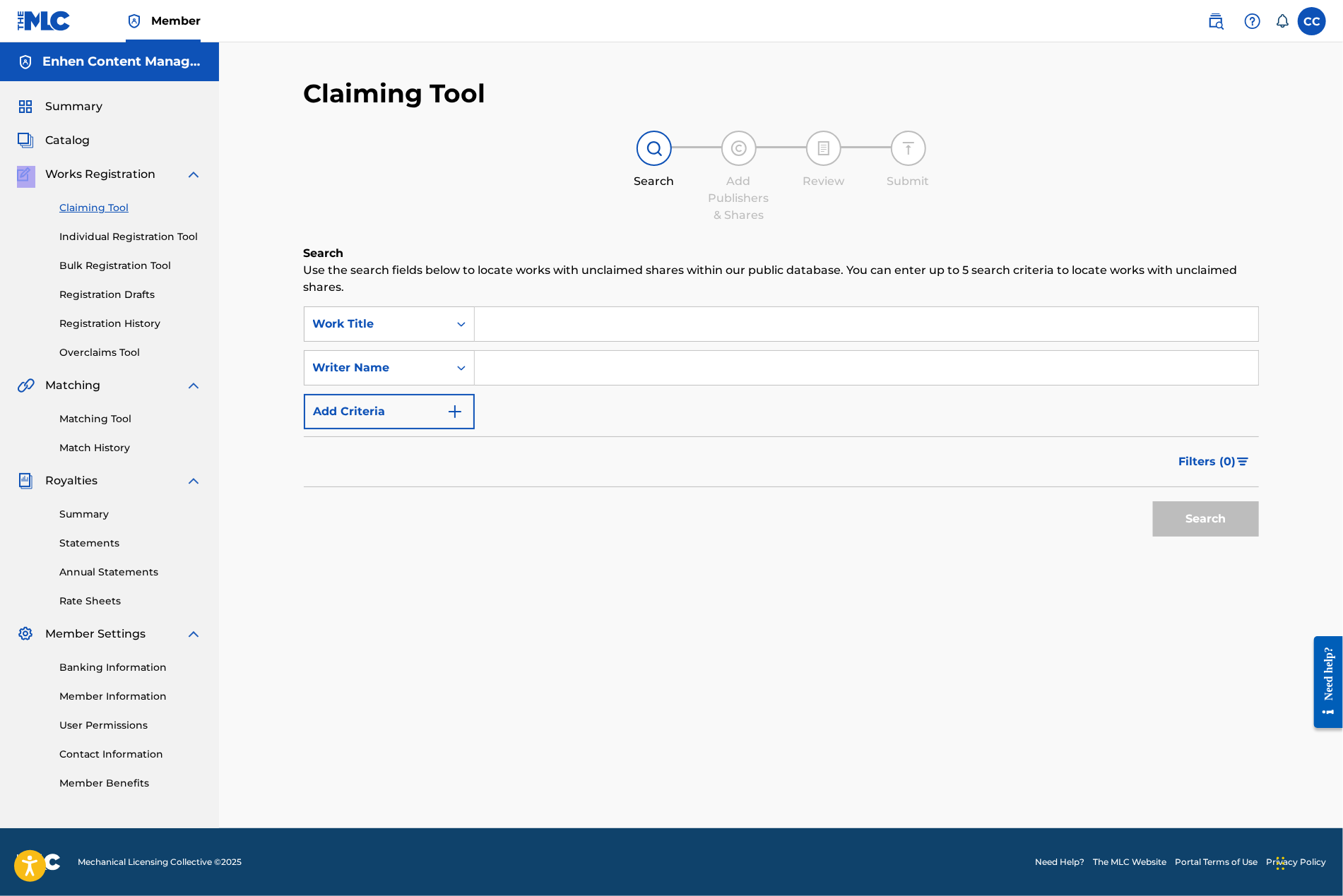
click at [503, 328] on input "Search Form" at bounding box center [866, 324] width 783 height 34
paste input "Interlude"
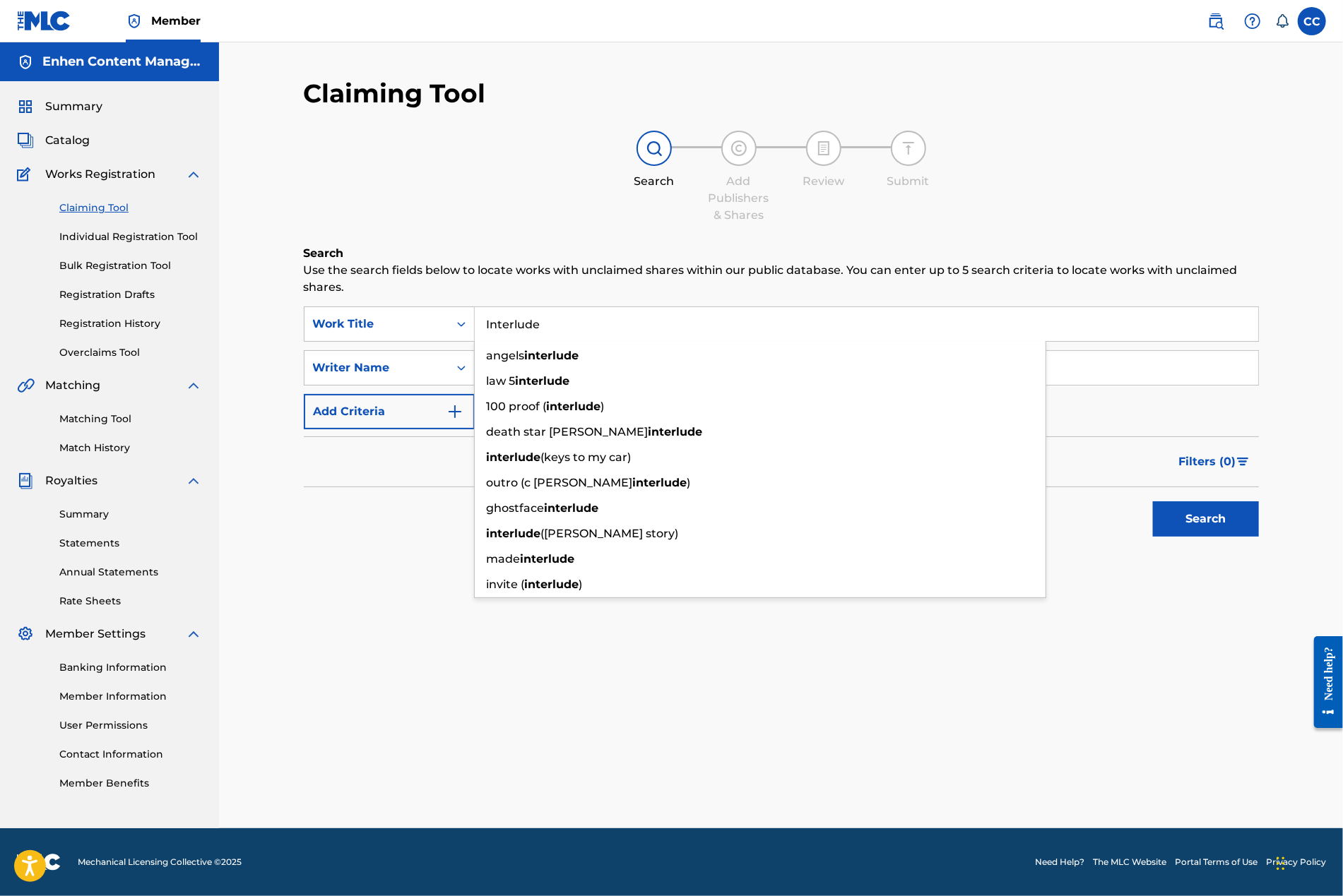
type input "Interlude"
click at [844, 374] on input "Search Form" at bounding box center [866, 368] width 783 height 34
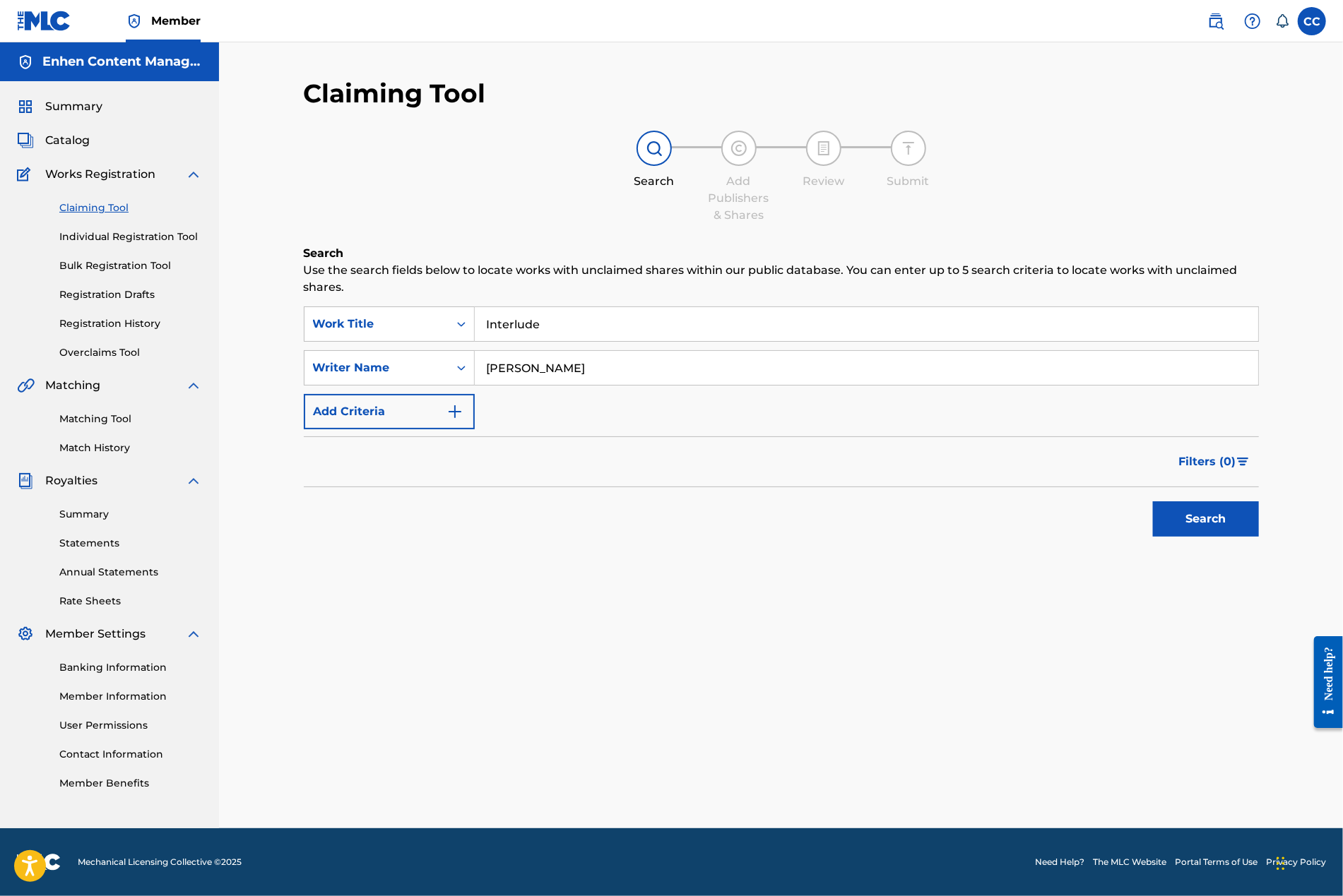
type input "[PERSON_NAME]"
click at [844, 512] on button "Search" at bounding box center [1205, 519] width 106 height 36
click at [844, 528] on button "Search" at bounding box center [1205, 519] width 106 height 36
click at [179, 238] on link "Individual Registration Tool" at bounding box center [130, 237] width 143 height 15
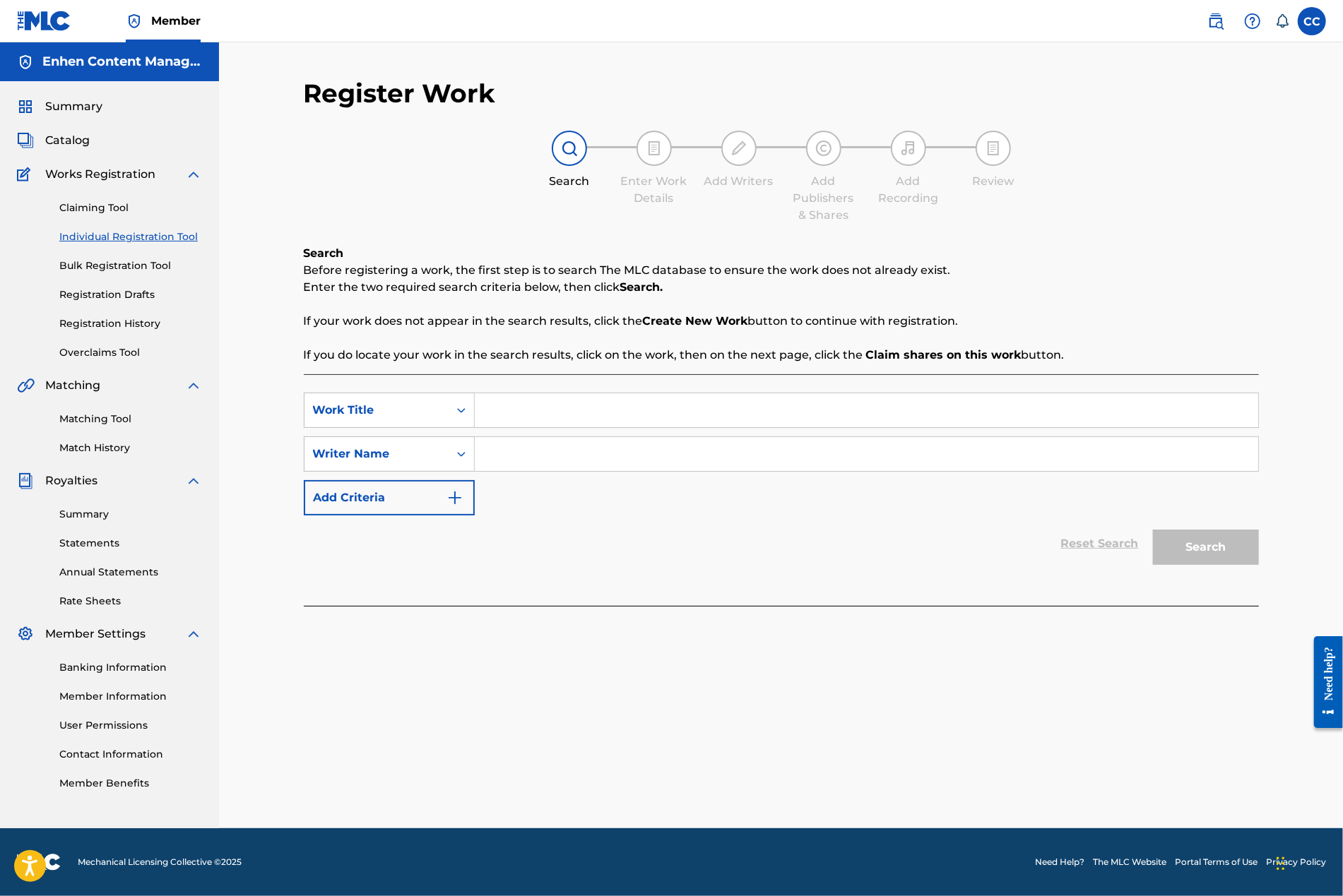
click at [602, 421] on input "Search Form" at bounding box center [866, 410] width 783 height 34
paste input "Interlude"
click at [632, 441] on div "interlude" at bounding box center [760, 442] width 570 height 25
type input "interlude"
click at [631, 448] on input "Search Form" at bounding box center [866, 454] width 783 height 34
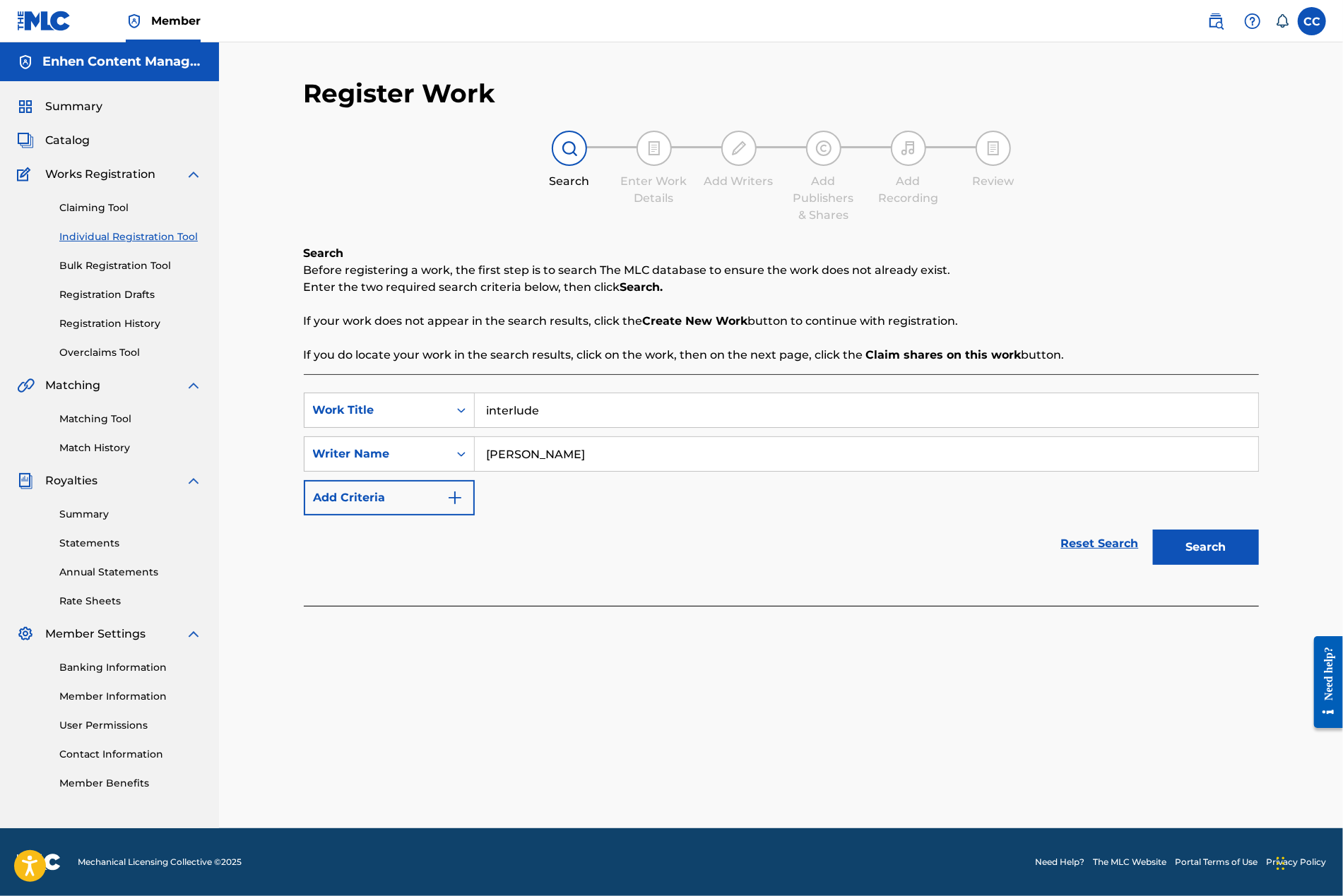
type input "[PERSON_NAME]"
click at [844, 551] on button "Search" at bounding box center [1205, 547] width 106 height 36
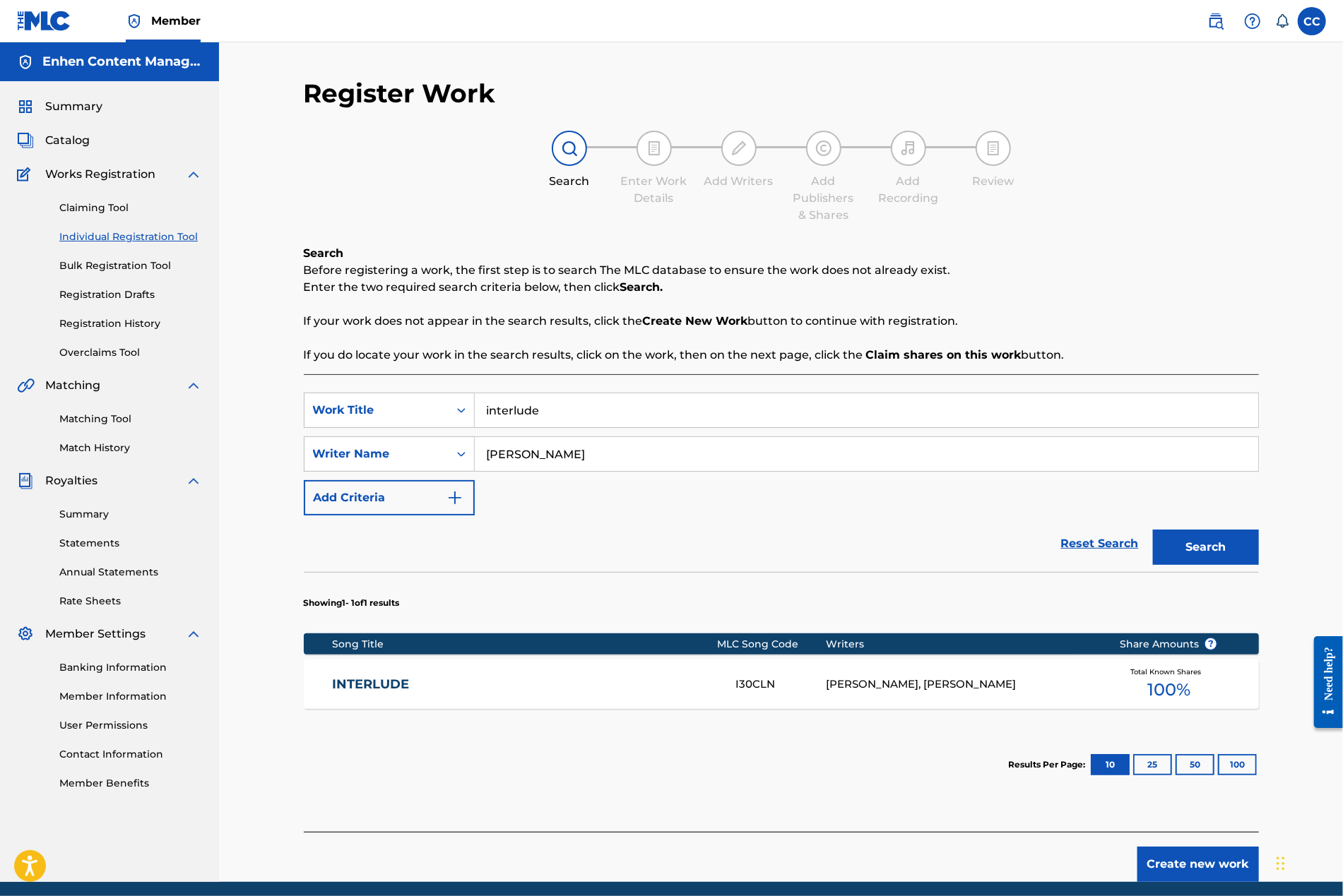
scroll to position [53, 0]
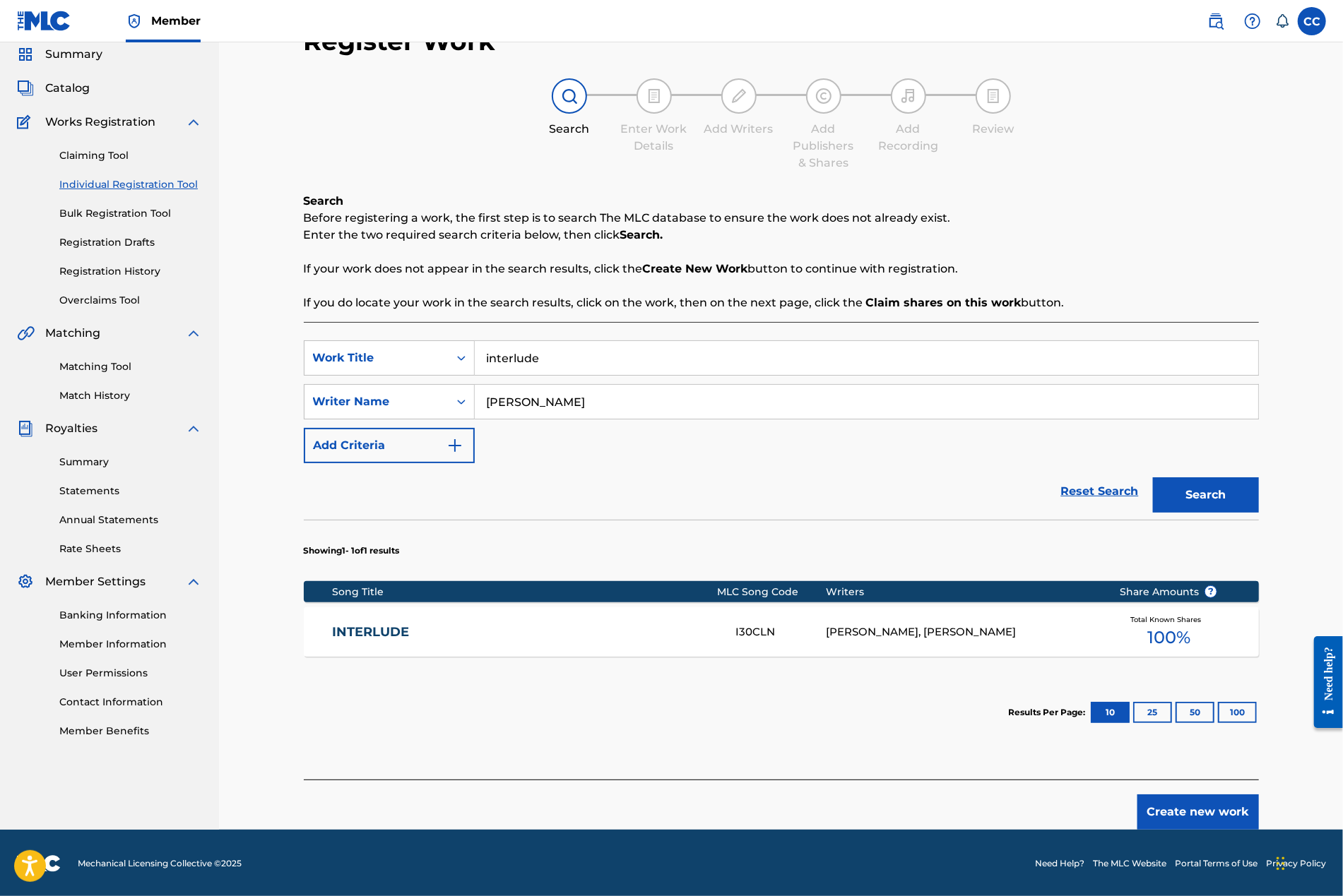
click at [843, 641] on div "[PERSON_NAME], [PERSON_NAME]" at bounding box center [962, 632] width 272 height 16
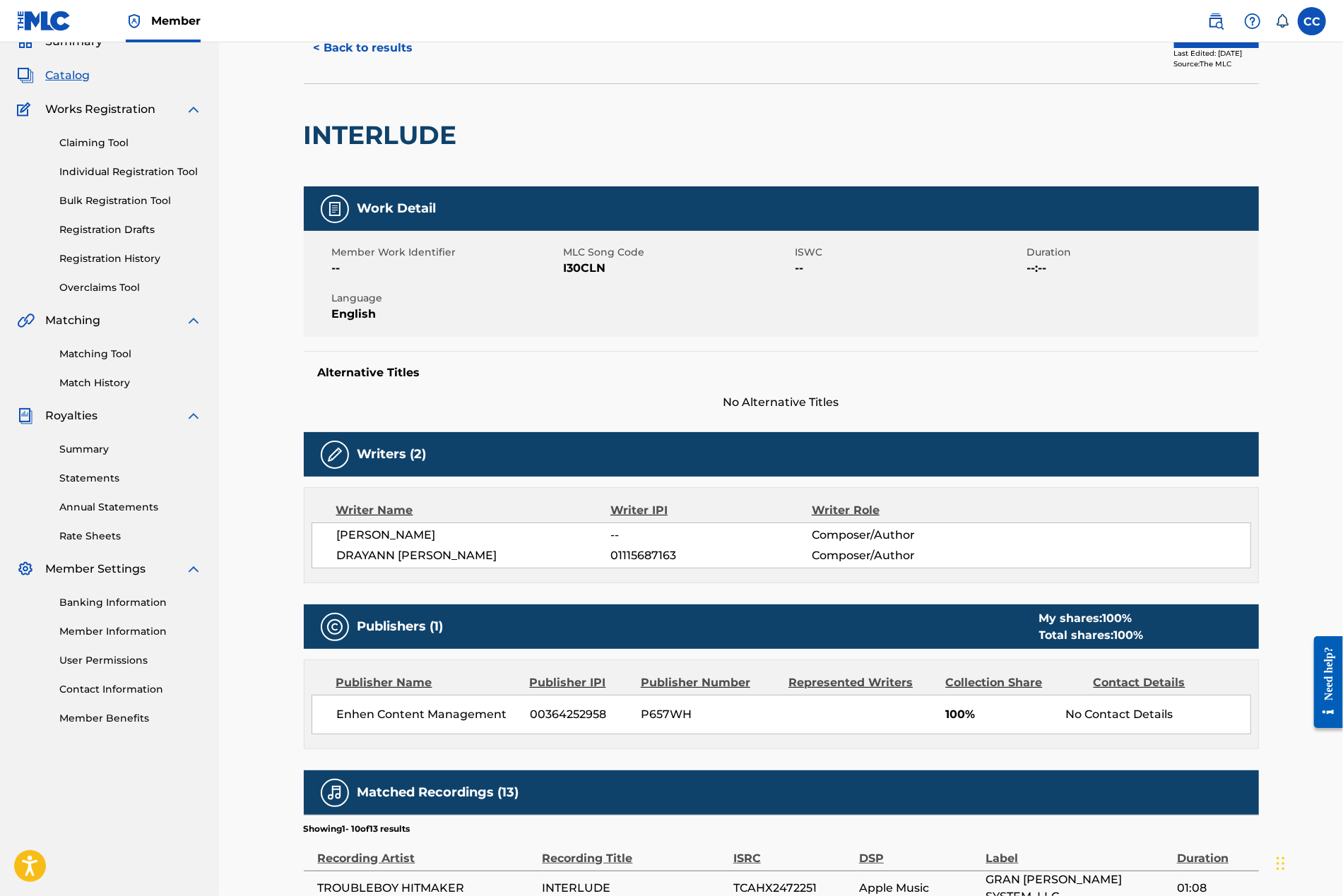
scroll to position [64, 0]
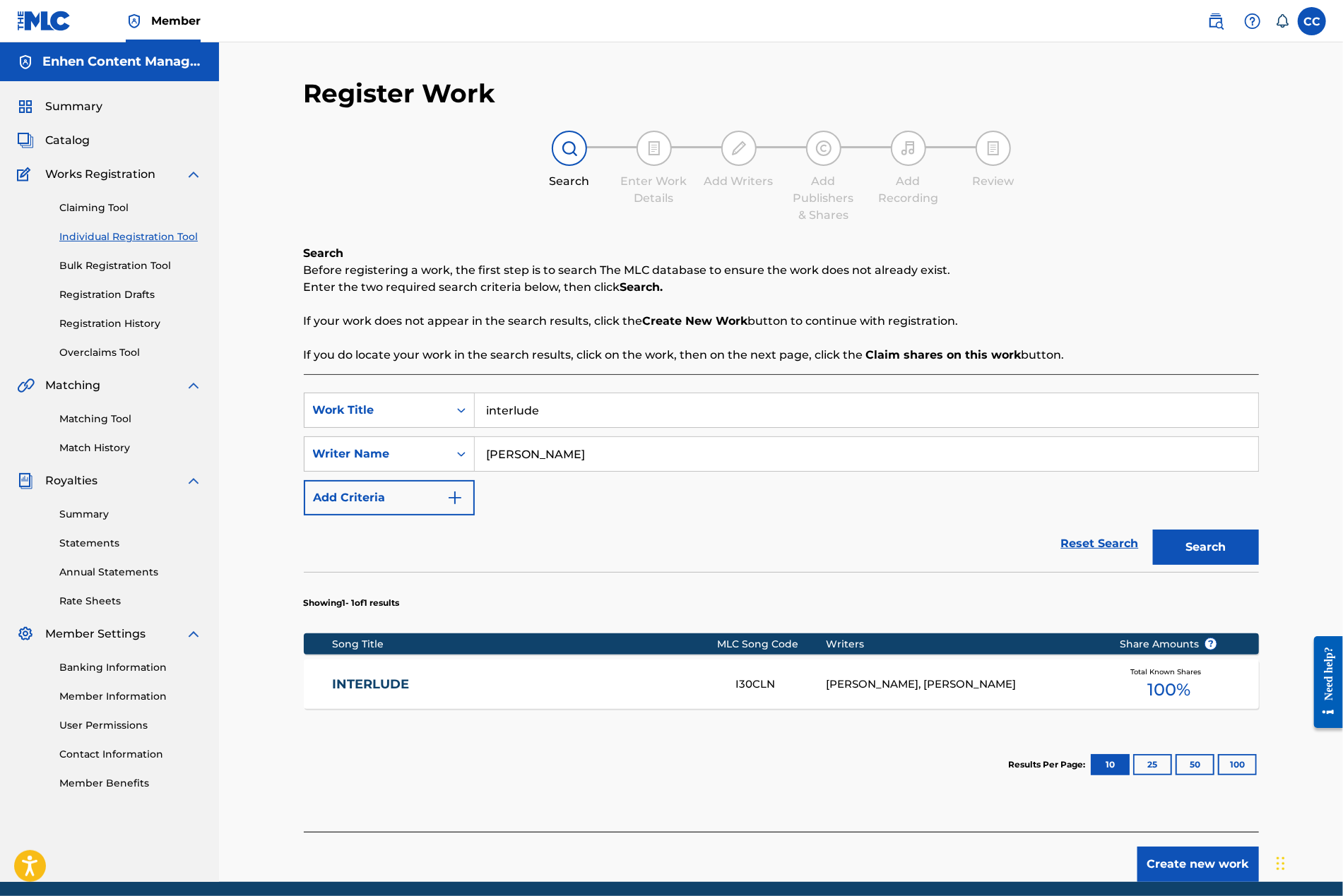
click at [83, 106] on span "Summary" at bounding box center [73, 107] width 57 height 17
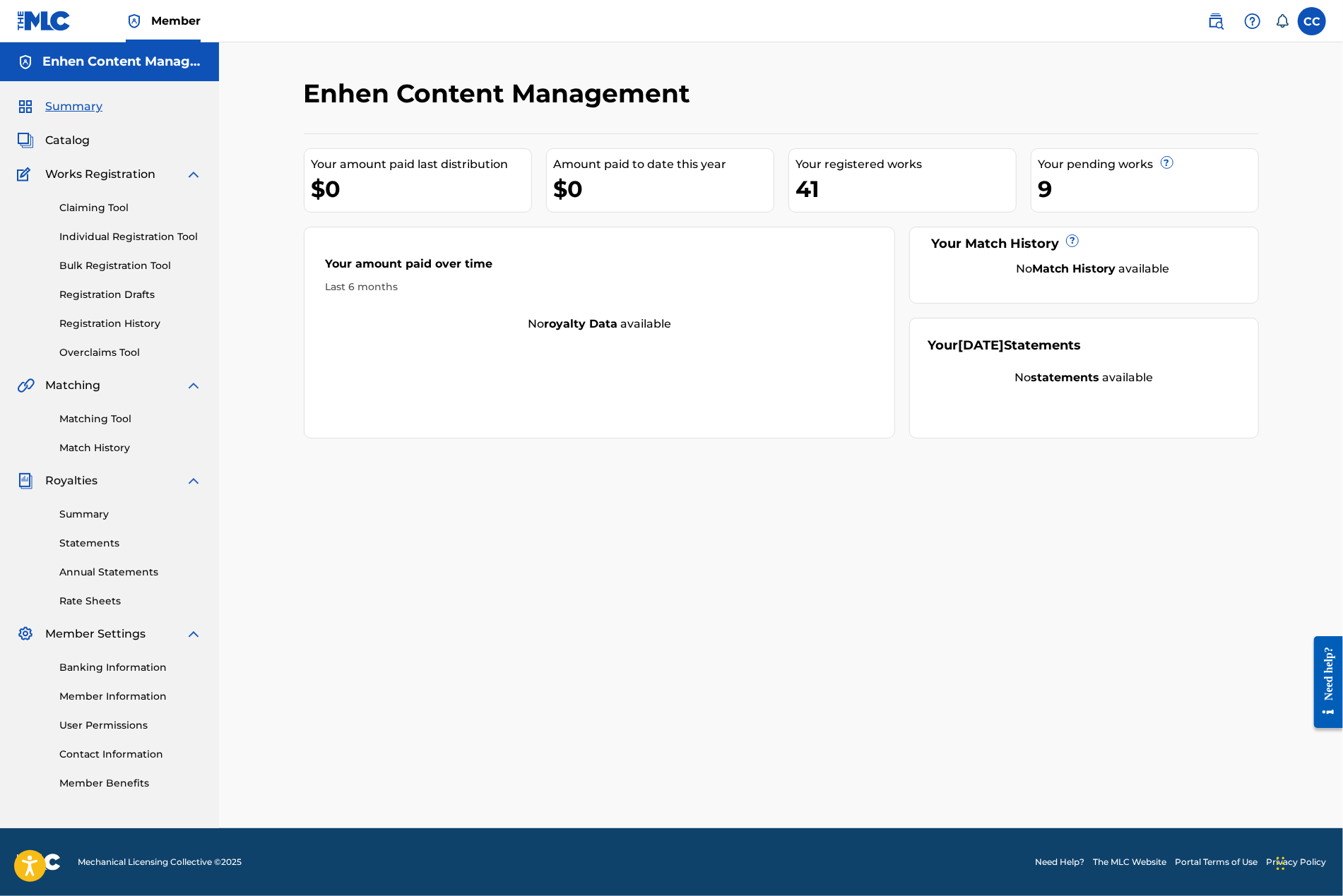
click at [844, 177] on div "9" at bounding box center [1148, 189] width 220 height 32
click at [74, 139] on span "Catalog" at bounding box center [67, 140] width 44 height 17
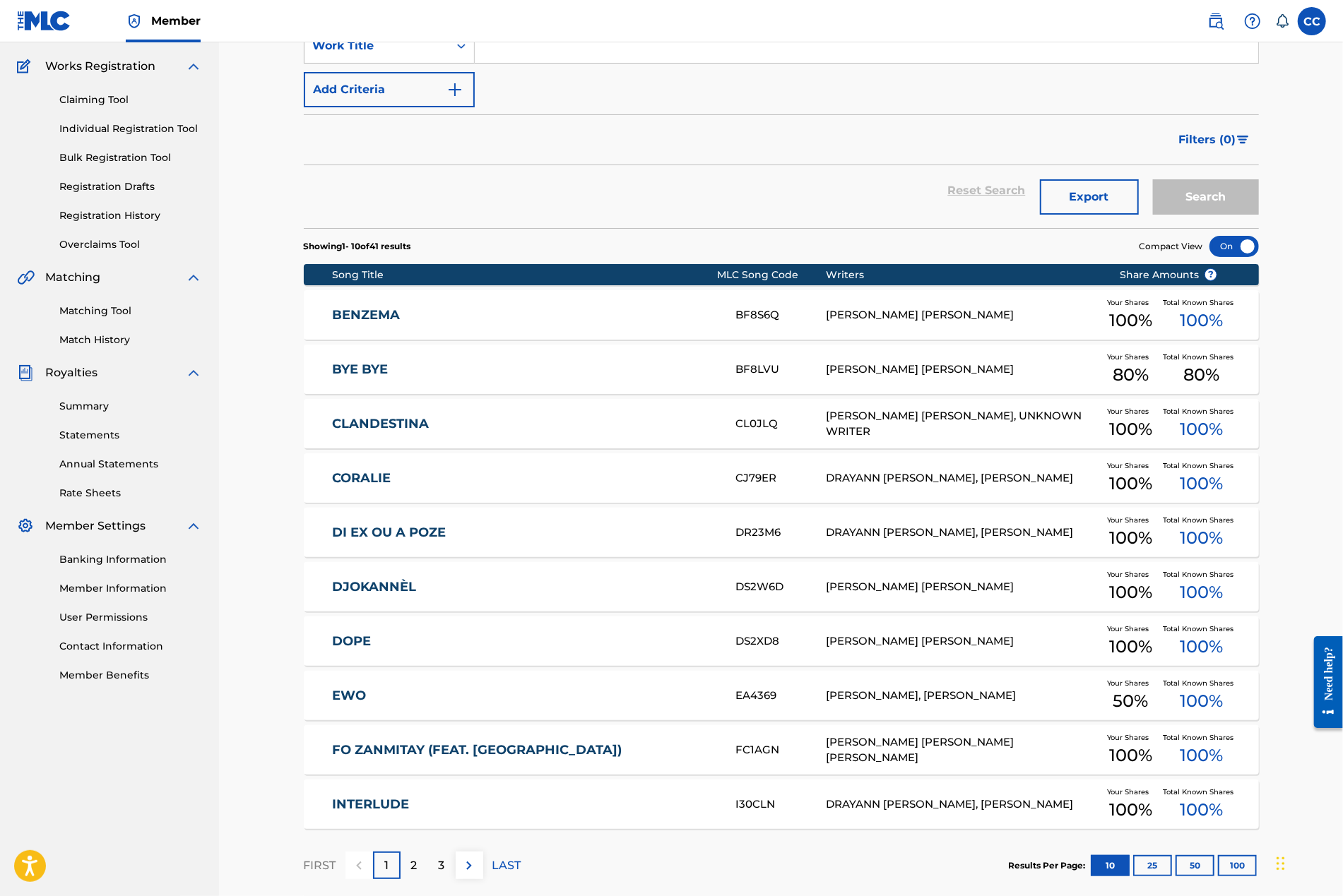
scroll to position [181, 0]
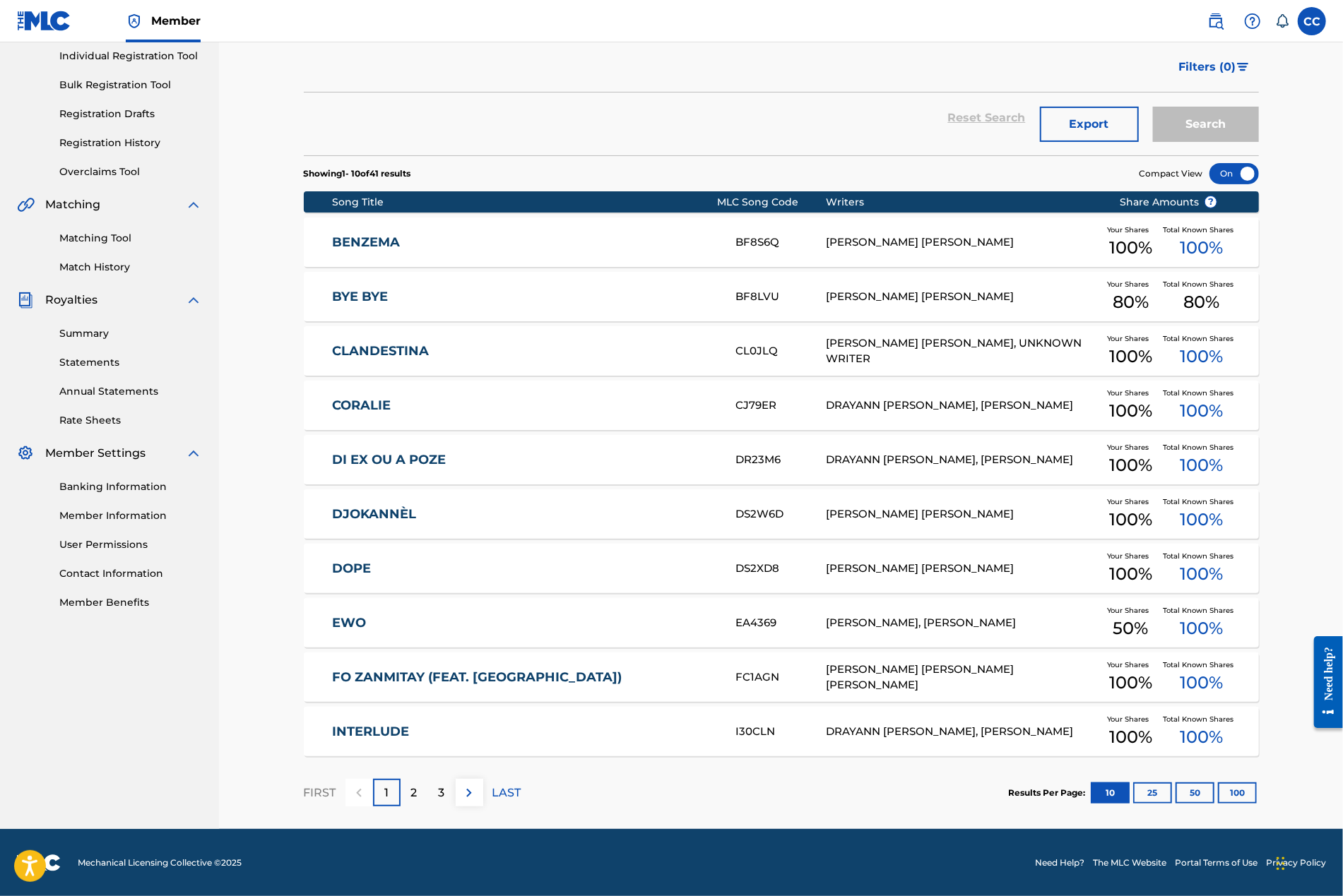
click at [844, 785] on button "100" at bounding box center [1237, 793] width 39 height 21
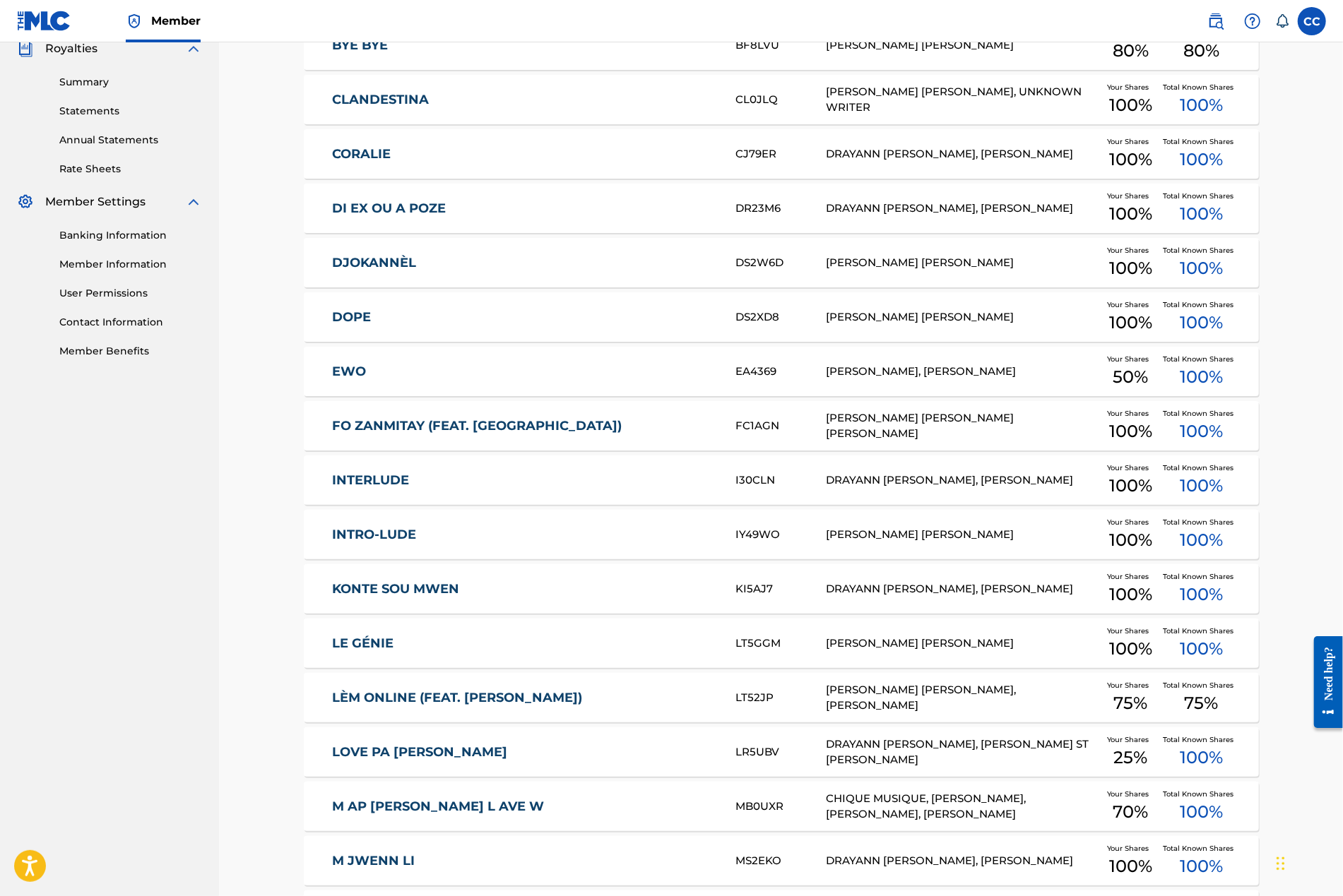
scroll to position [0, 0]
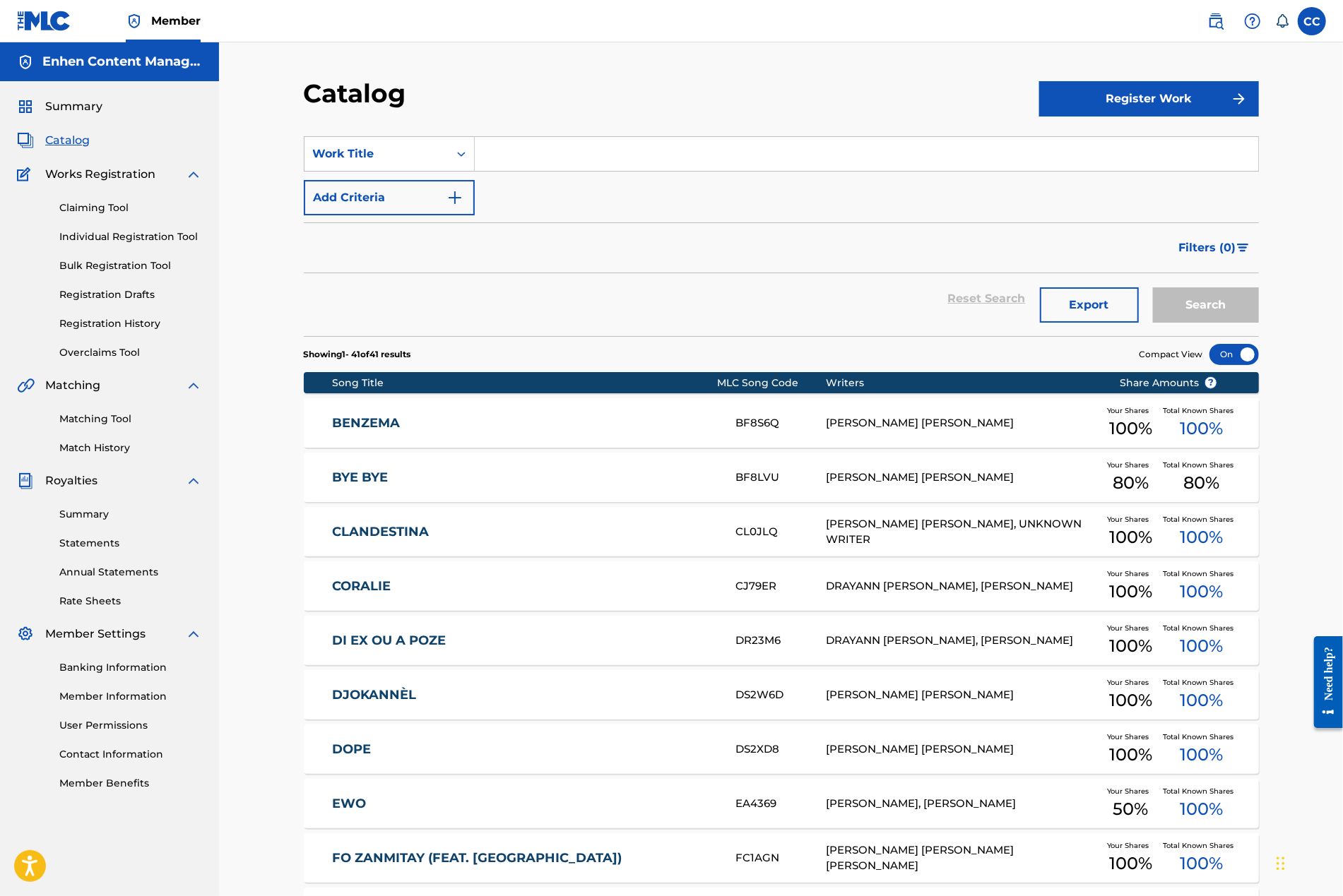
click at [90, 104] on span "Summary" at bounding box center [73, 107] width 57 height 17
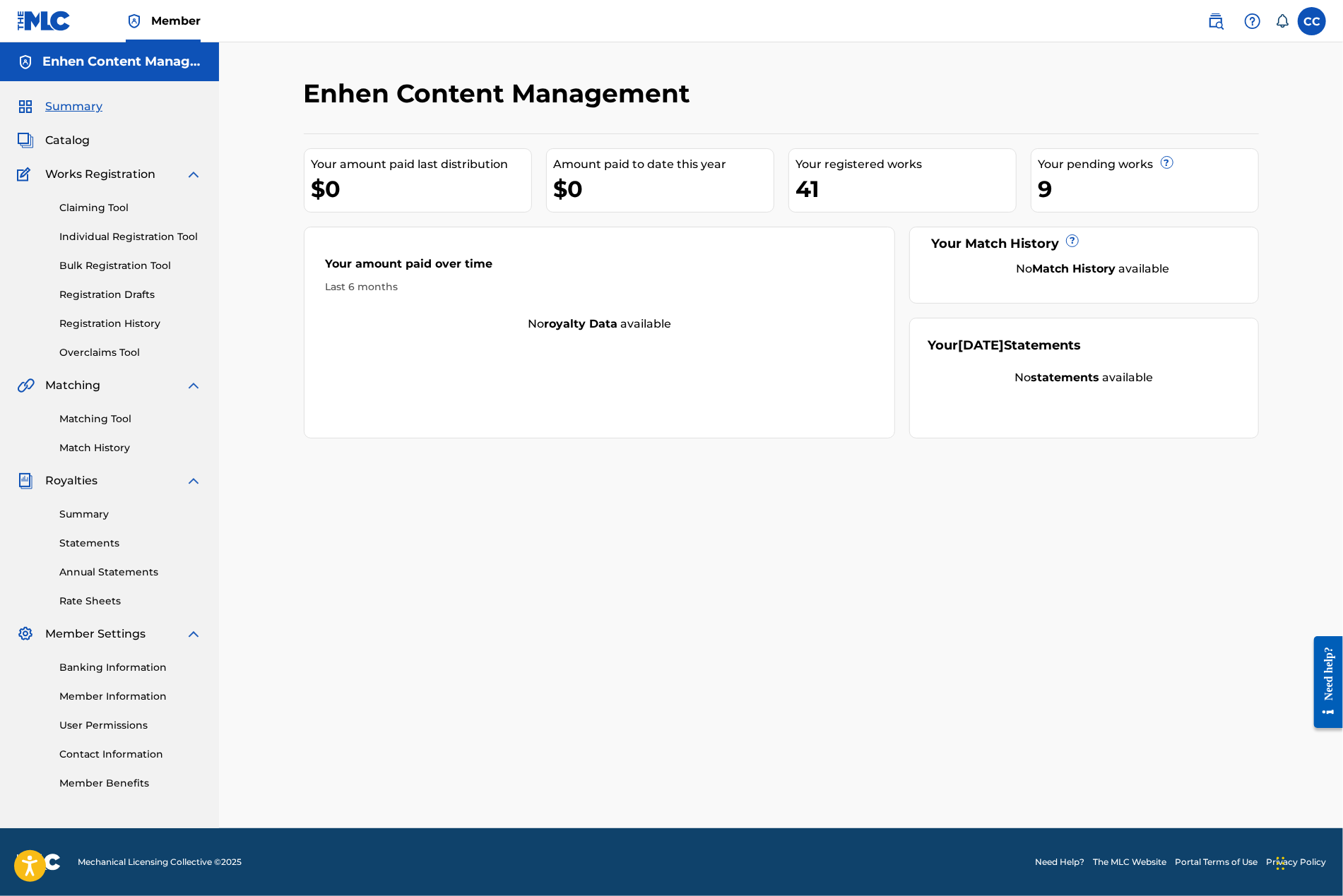
click at [522, 584] on div "Enhen Content Management Your amount paid last distribution $0 Amount paid to d…" at bounding box center [781, 453] width 989 height 751
click at [519, 586] on div "Enhen Content Management Your amount paid last distribution $0 Amount paid to d…" at bounding box center [781, 453] width 989 height 751
